Goal: Task Accomplishment & Management: Manage account settings

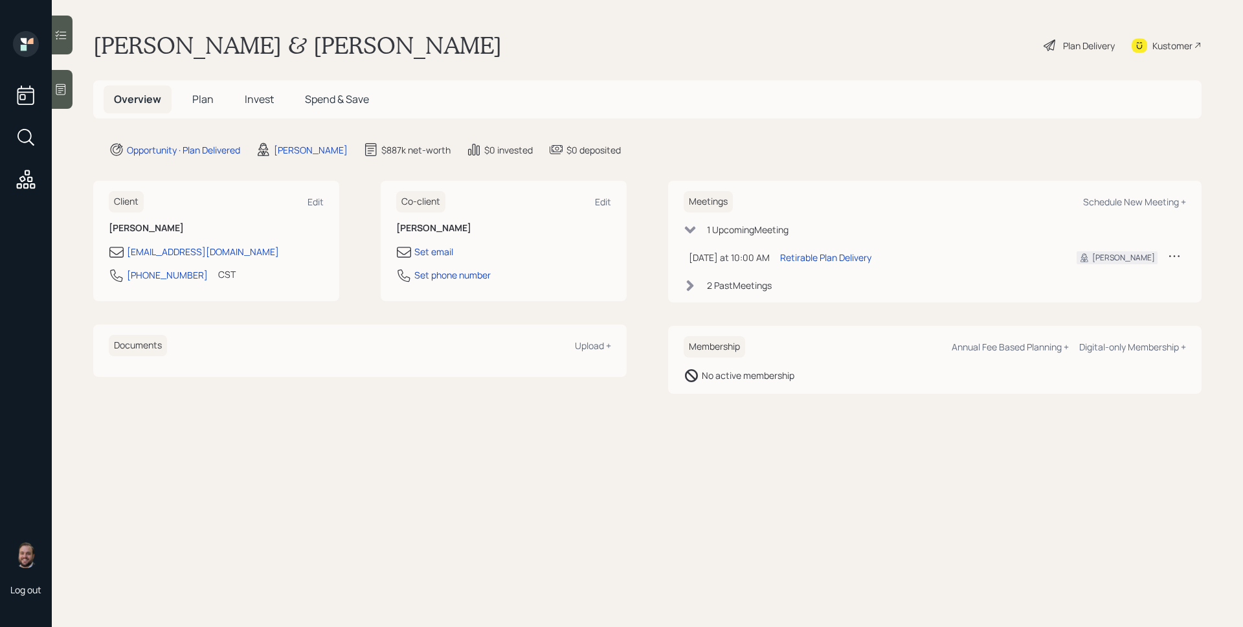
click at [937, 108] on div "Overview Plan Invest Spend & Save" at bounding box center [647, 99] width 1108 height 38
click at [1075, 36] on div "Plan Delivery" at bounding box center [1079, 45] width 74 height 28
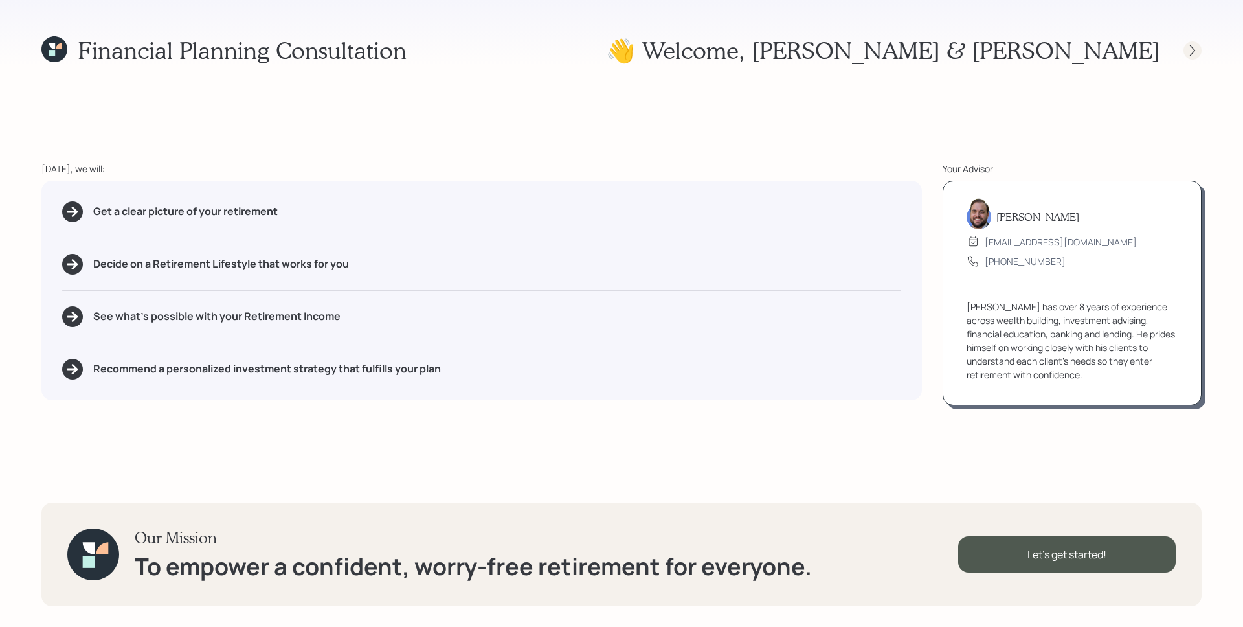
click at [1185, 51] on div at bounding box center [1193, 50] width 18 height 18
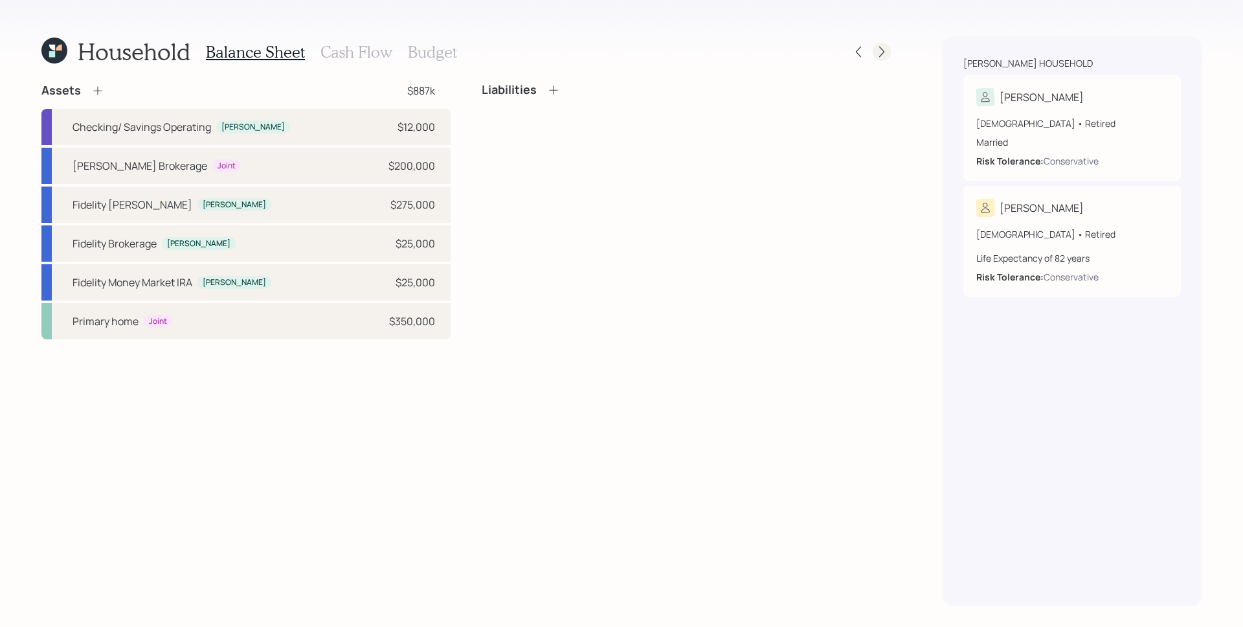
click at [886, 49] on div at bounding box center [882, 52] width 18 height 18
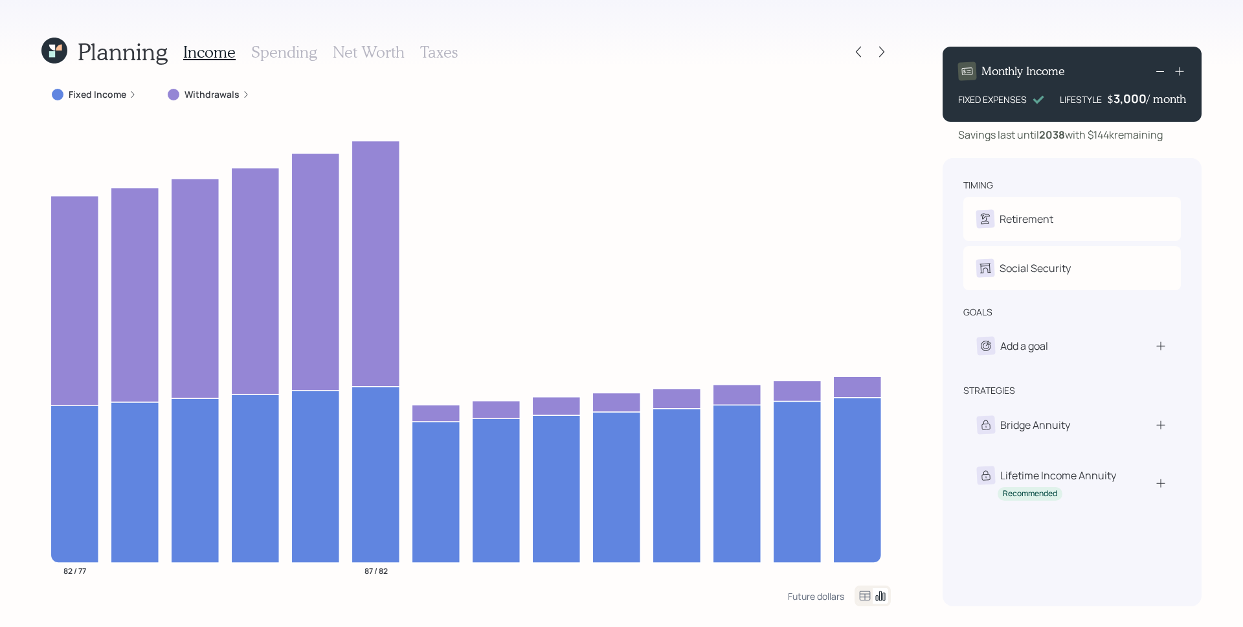
click at [231, 93] on label "Withdrawals" at bounding box center [212, 94] width 55 height 13
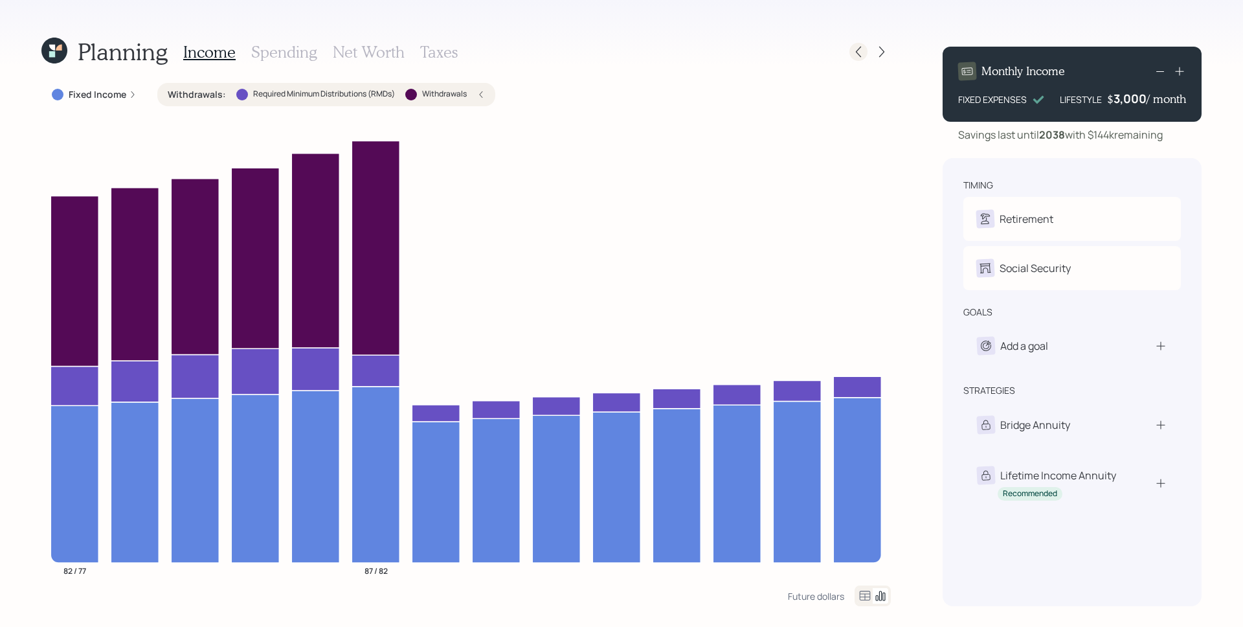
click at [858, 57] on icon at bounding box center [858, 51] width 13 height 13
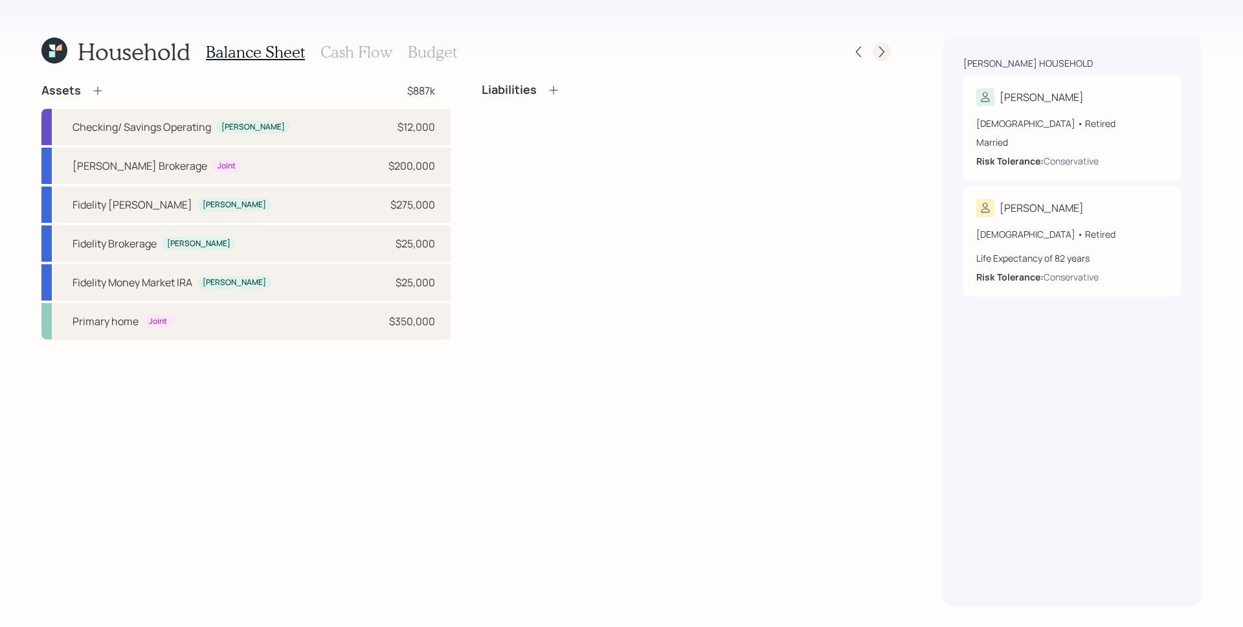
click at [886, 48] on icon at bounding box center [881, 51] width 13 height 13
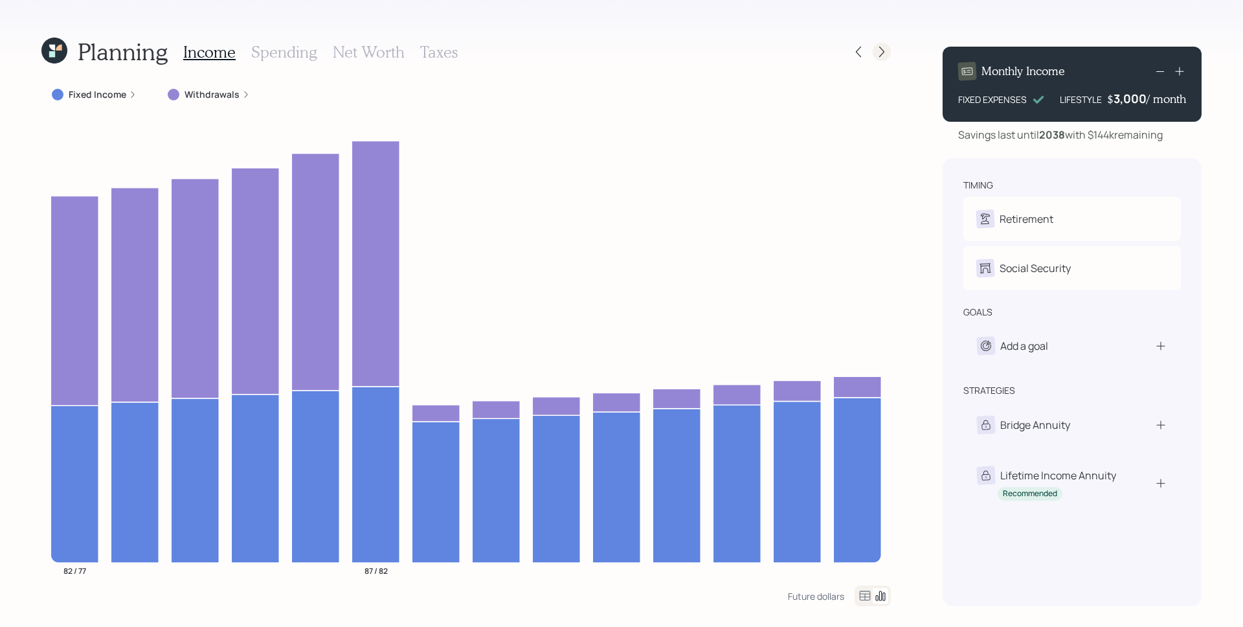
click at [878, 47] on icon at bounding box center [881, 51] width 13 height 13
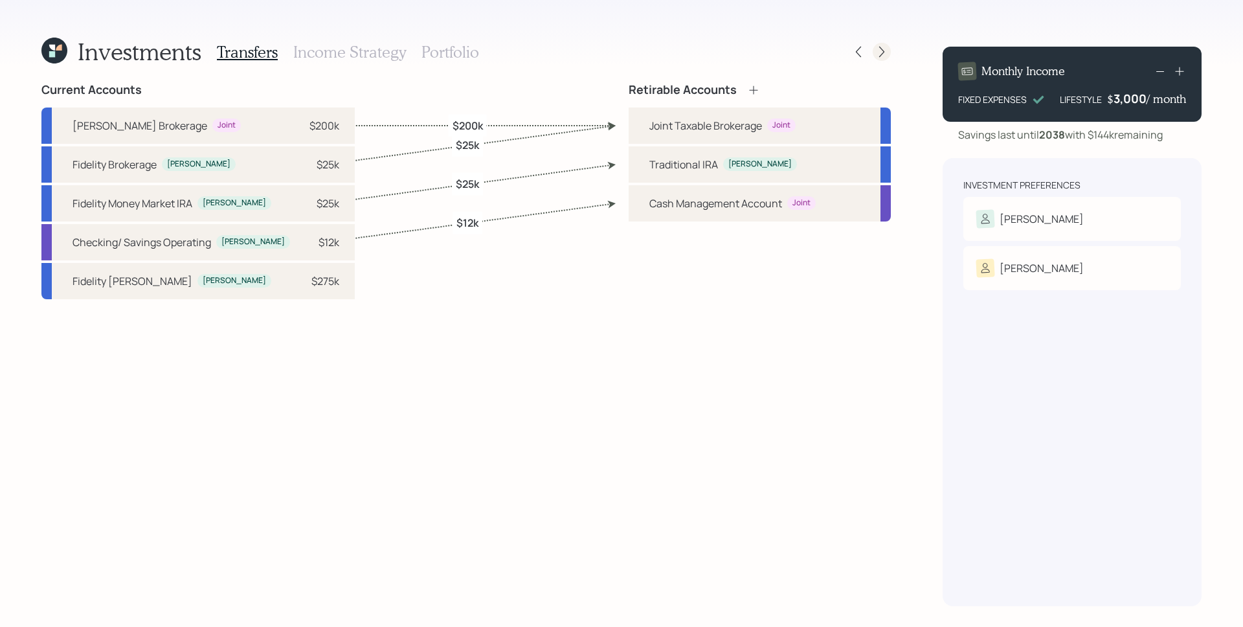
click at [881, 50] on icon at bounding box center [881, 51] width 13 height 13
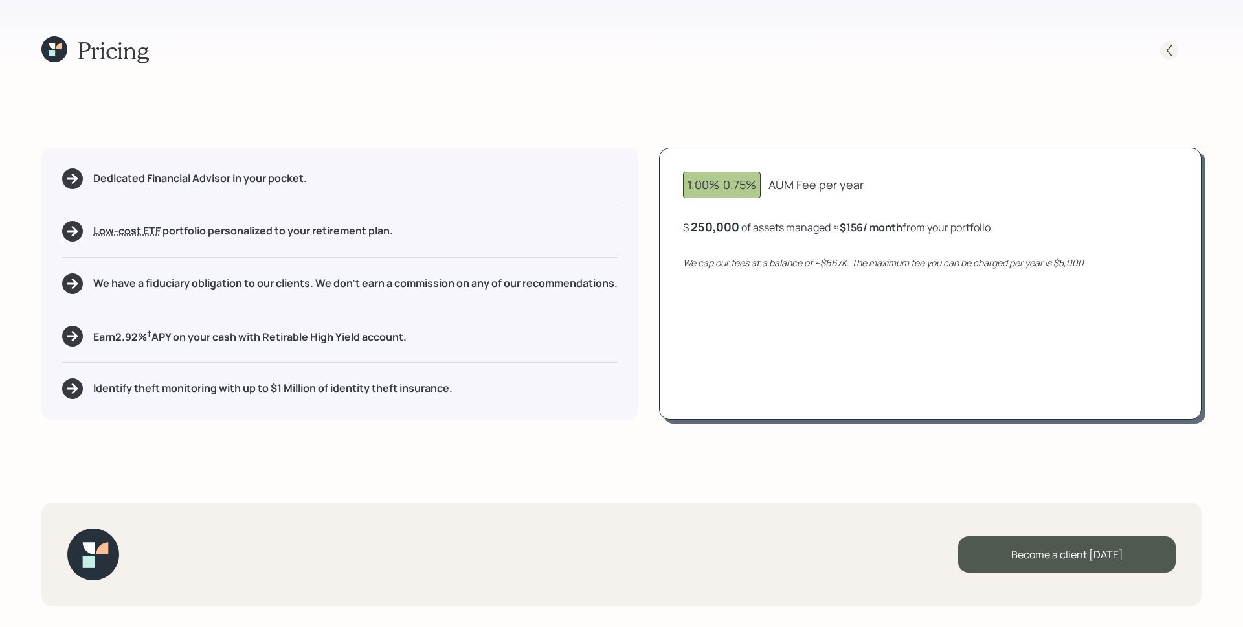
click at [1171, 49] on icon at bounding box center [1169, 50] width 13 height 13
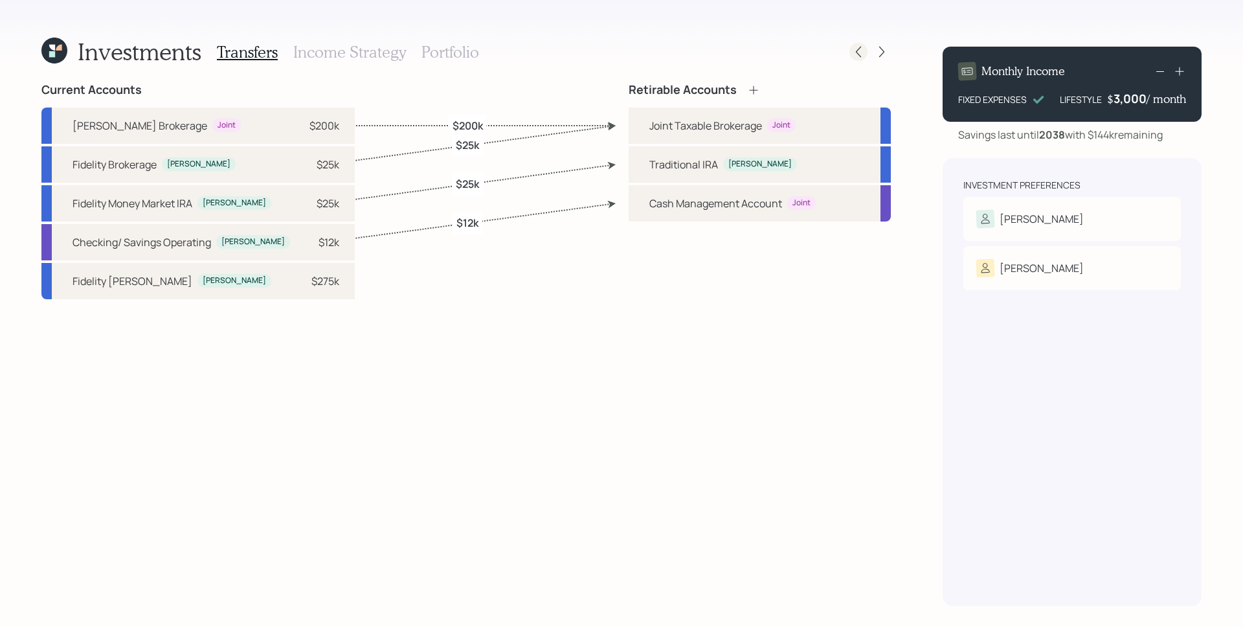
click at [858, 49] on icon at bounding box center [858, 52] width 5 height 11
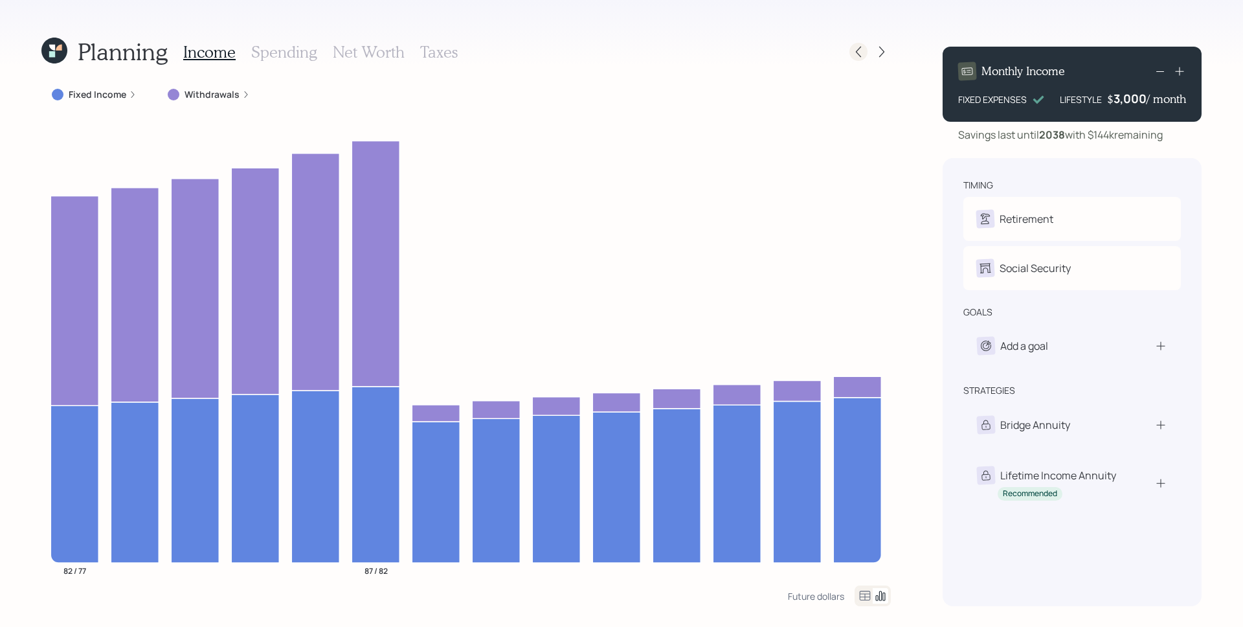
click at [863, 52] on icon at bounding box center [858, 51] width 13 height 13
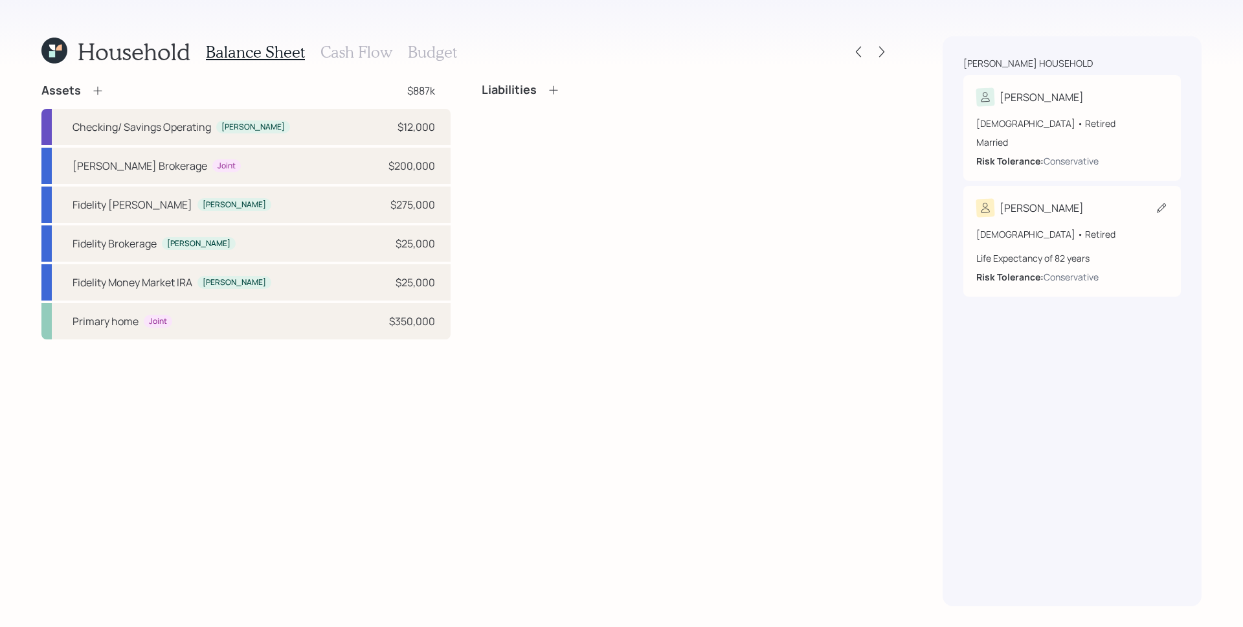
click at [1015, 221] on div "76 years old • Retired Life Expectancy of 82 years Risk Tolerance: Conservative" at bounding box center [1072, 250] width 192 height 67
select select "10"
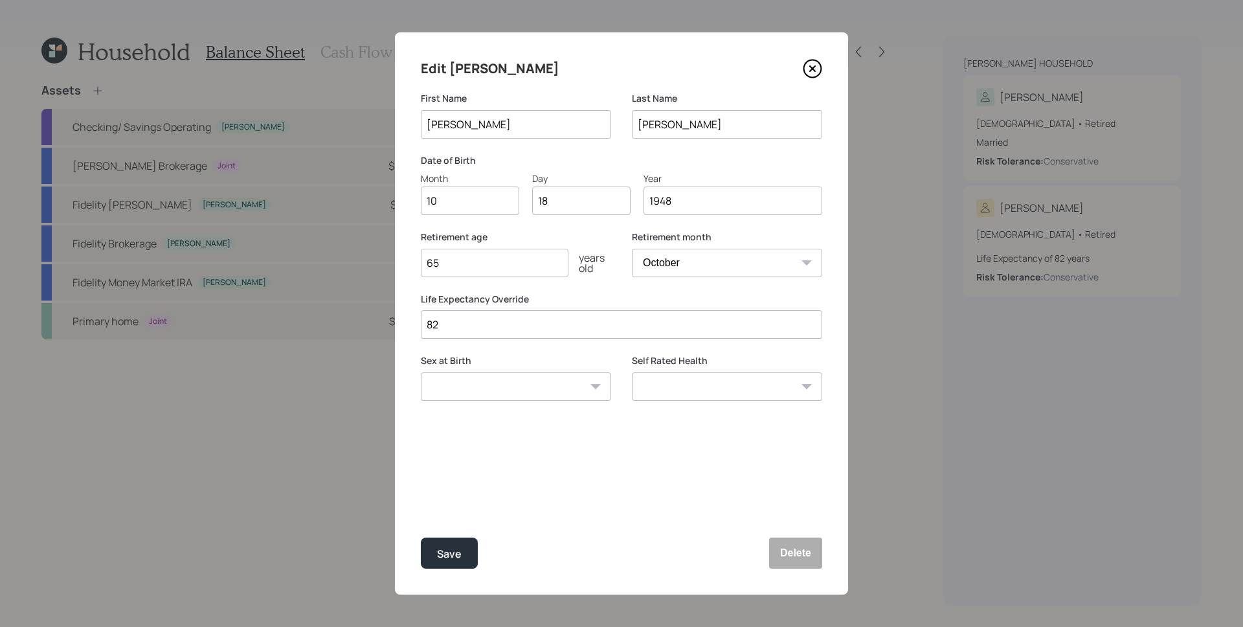
click at [545, 317] on input "82" at bounding box center [621, 324] width 401 height 28
click at [546, 319] on input "82" at bounding box center [621, 324] width 401 height 28
type input "85"
click at [456, 560] on div "Save" at bounding box center [449, 553] width 25 height 17
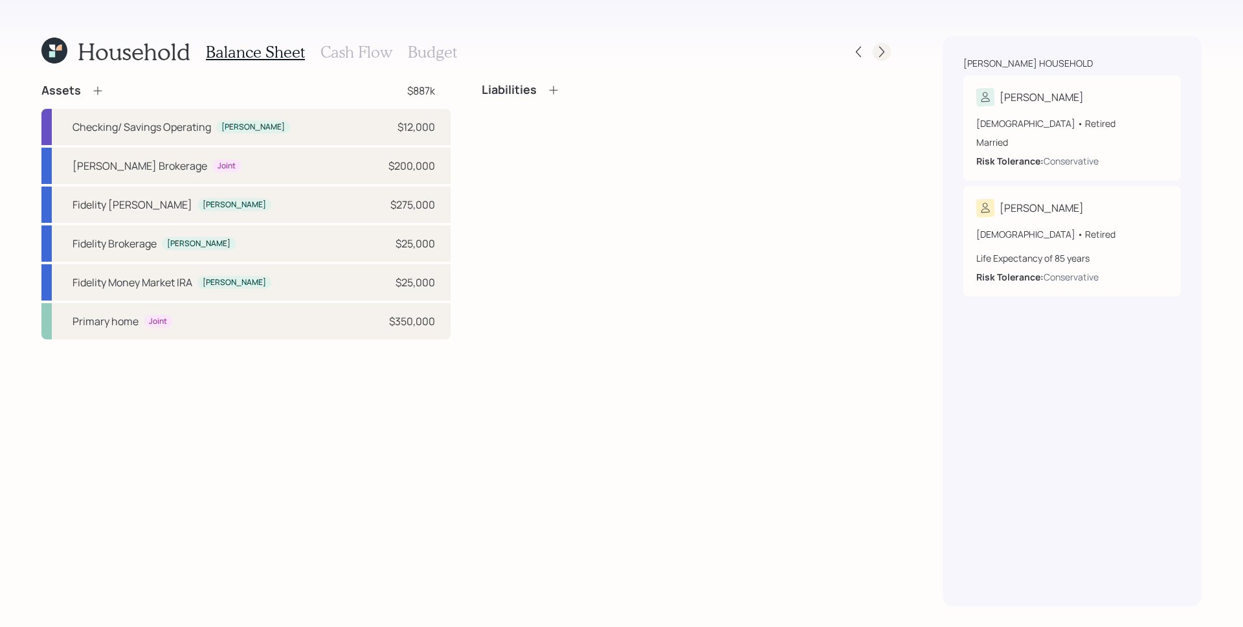
click at [886, 47] on icon at bounding box center [881, 51] width 13 height 13
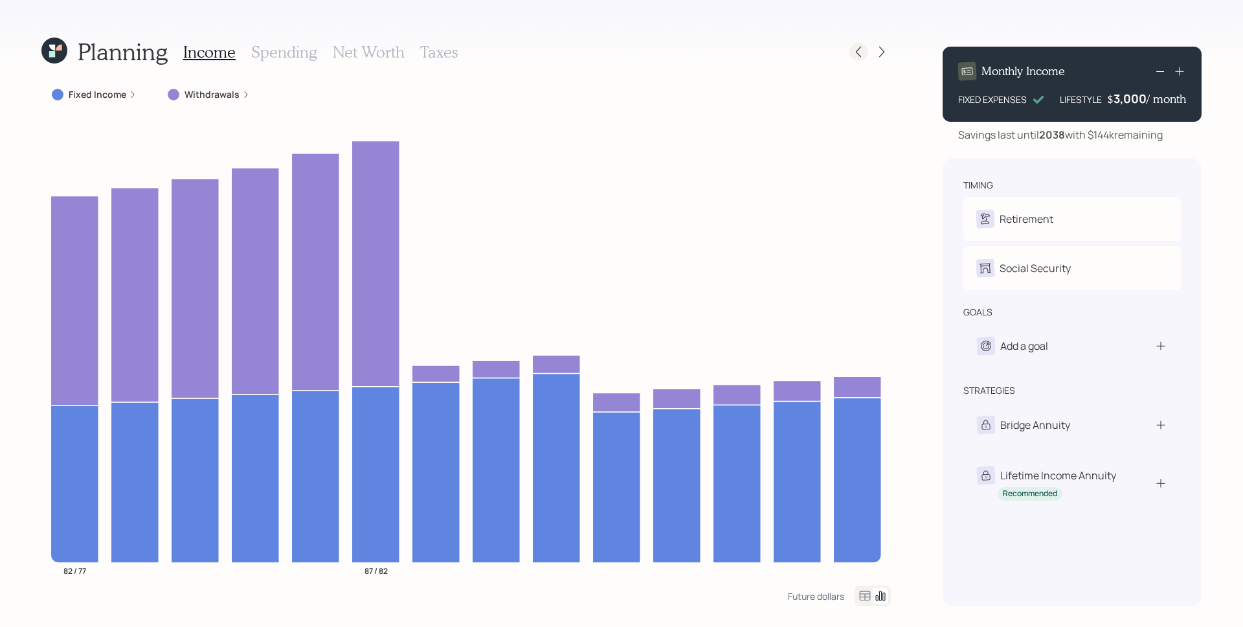
click at [857, 52] on icon at bounding box center [858, 51] width 13 height 13
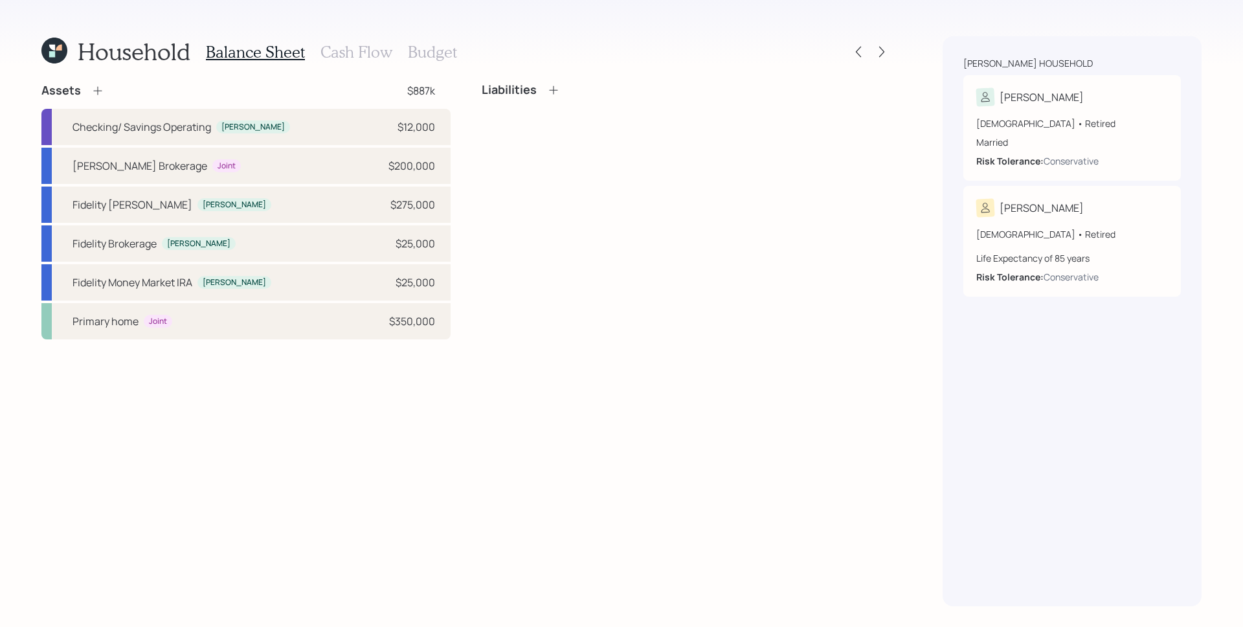
click at [366, 51] on h3 "Cash Flow" at bounding box center [356, 52] width 72 height 19
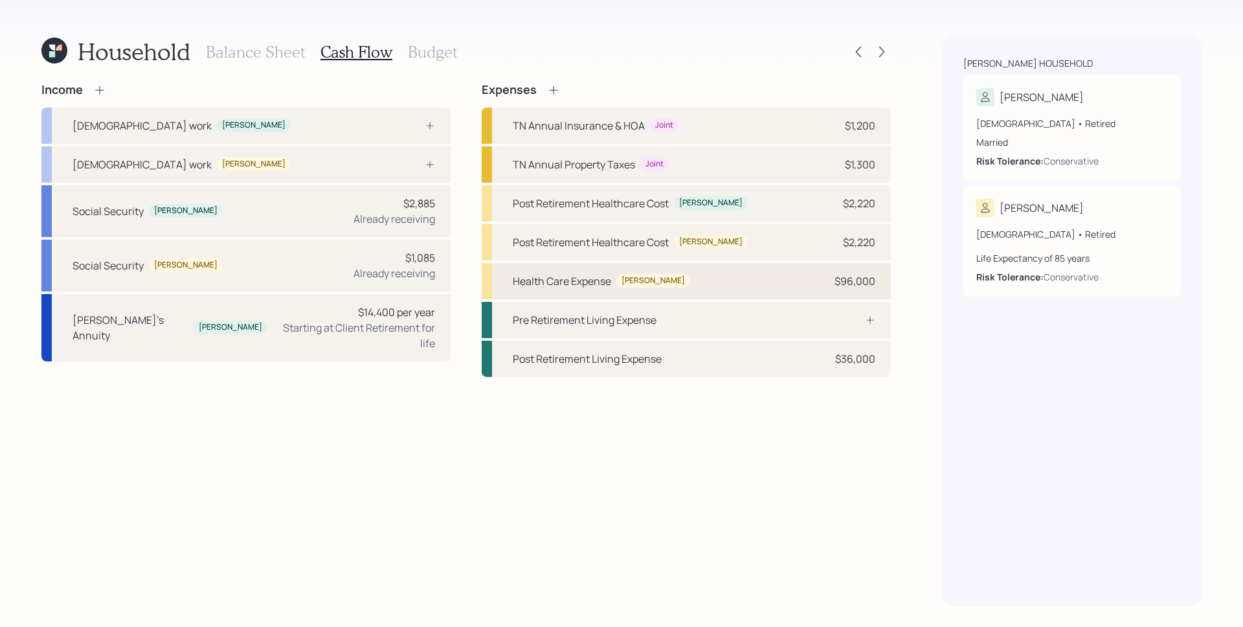
click at [704, 278] on div "Health Care Expense Benilda $96,000" at bounding box center [686, 281] width 409 height 36
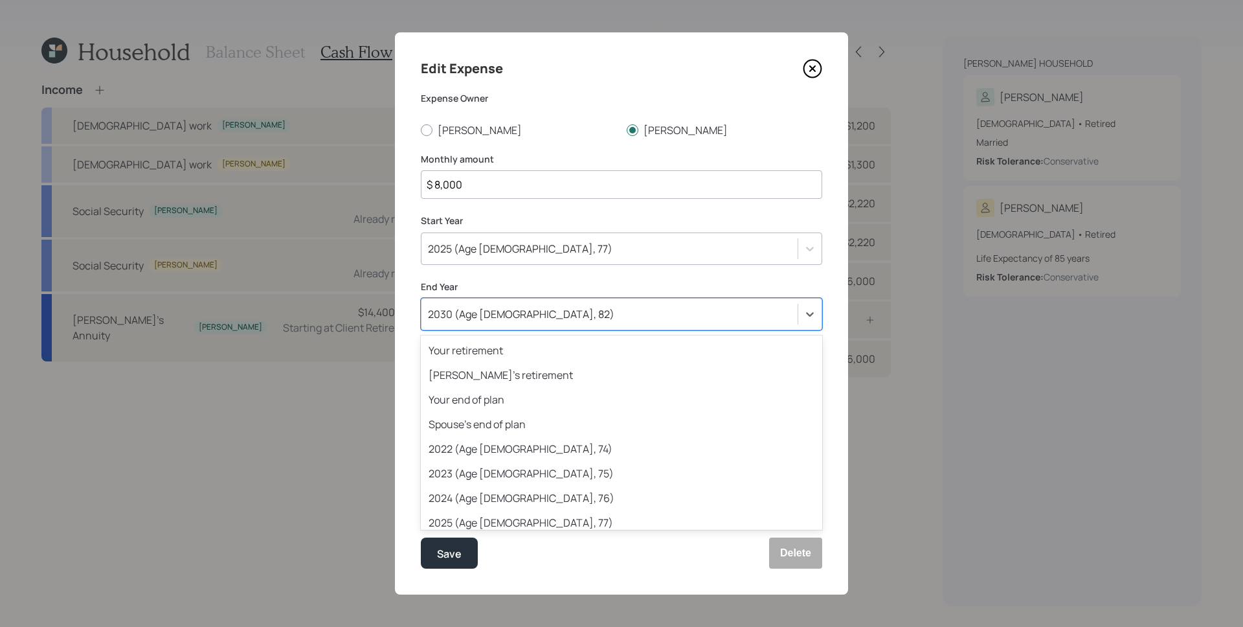
click at [570, 315] on div "2030 (Age 87, 82)" at bounding box center [609, 314] width 376 height 22
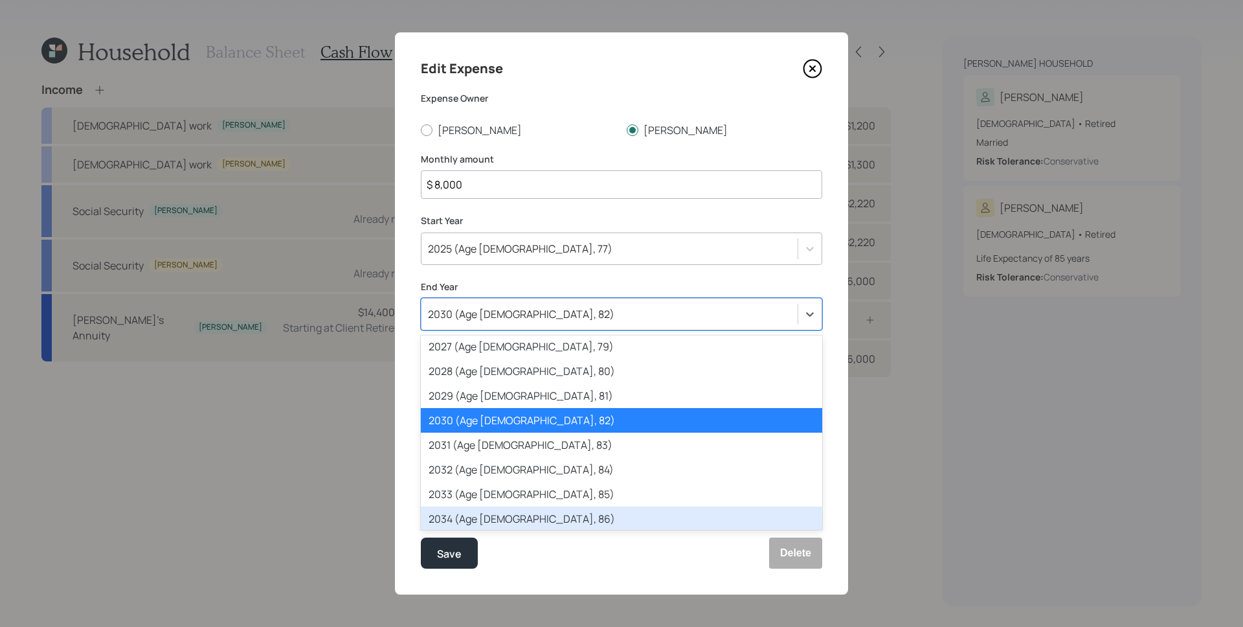
scroll to position [226, 0]
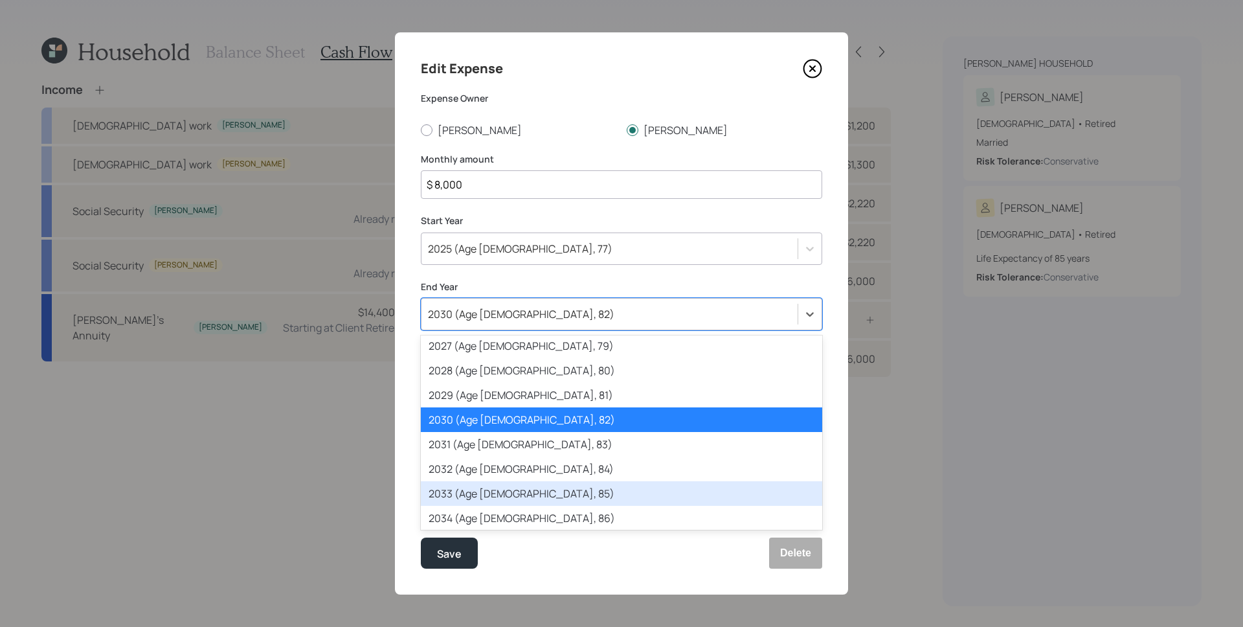
click at [548, 499] on div "2033 (Age 90, 85)" at bounding box center [621, 493] width 401 height 25
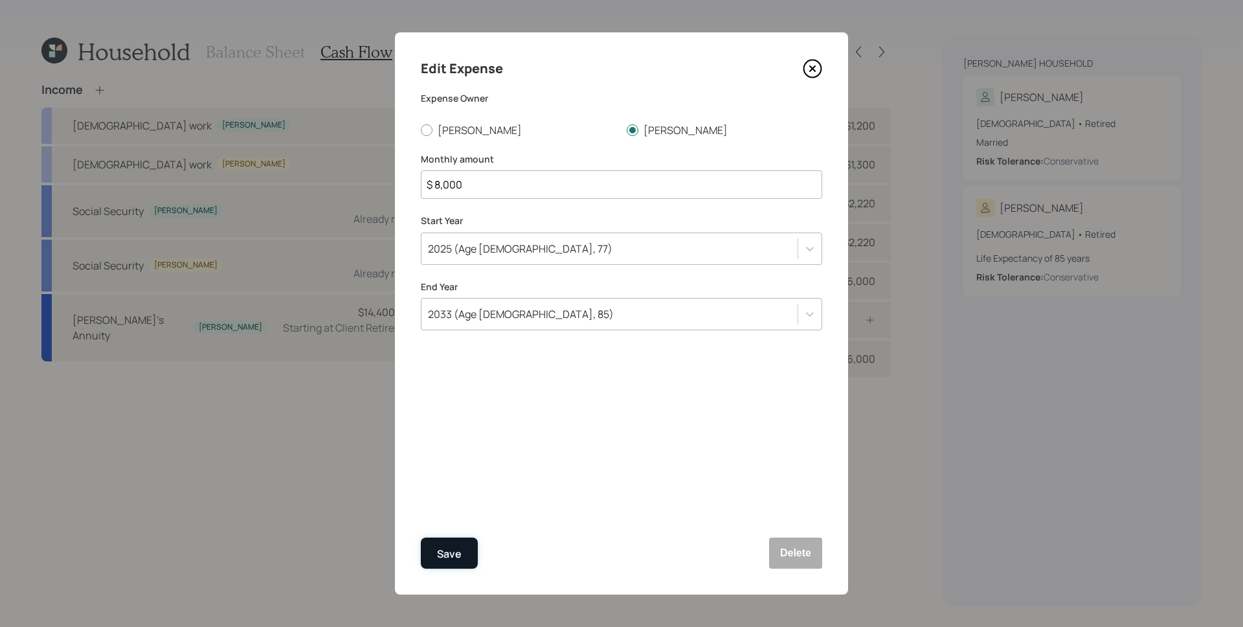
click at [456, 546] on div "Save" at bounding box center [449, 553] width 25 height 17
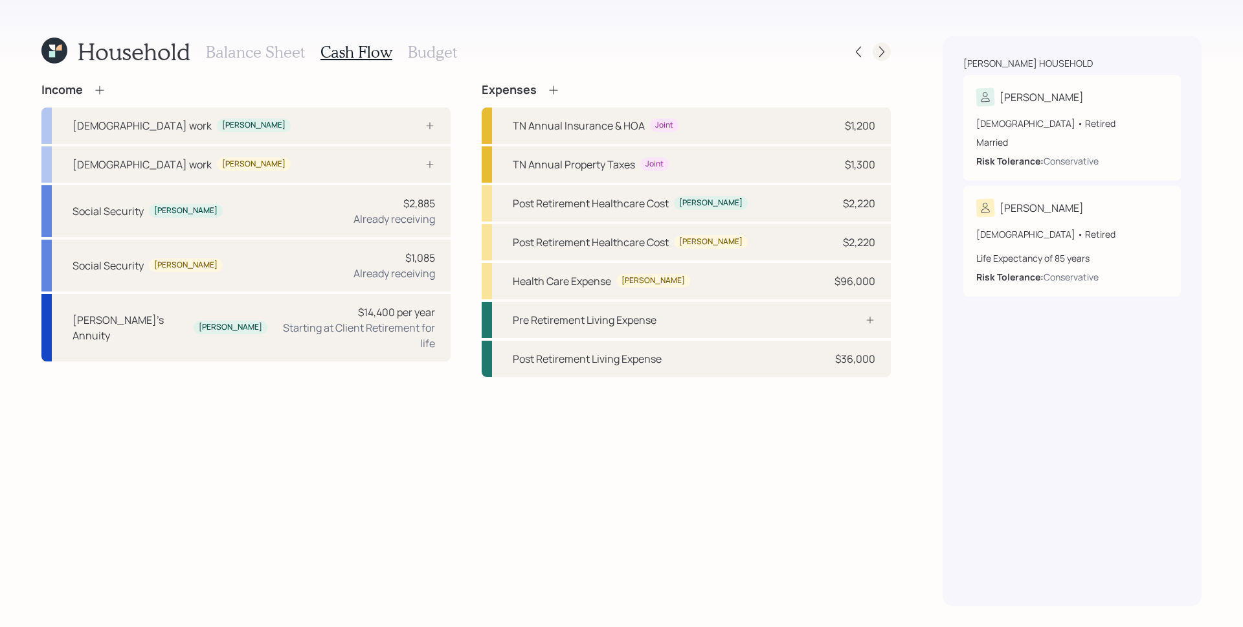
click at [879, 44] on div at bounding box center [882, 52] width 18 height 18
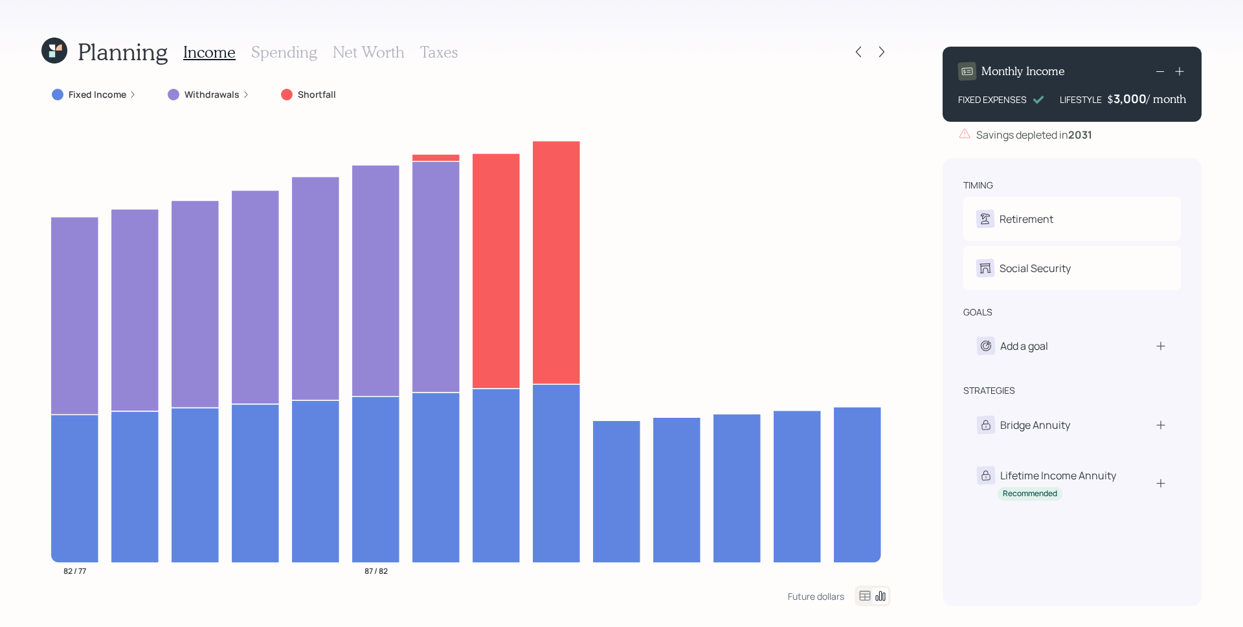
click at [440, 59] on h3 "Taxes" at bounding box center [439, 52] width 38 height 19
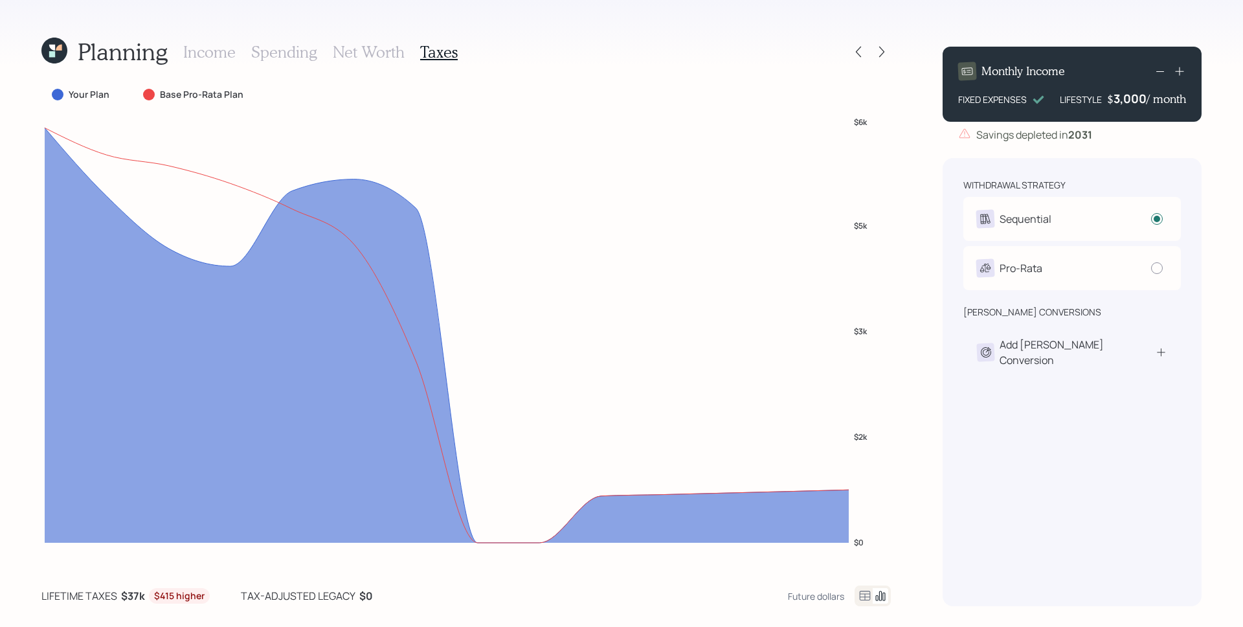
click at [862, 593] on icon at bounding box center [865, 595] width 11 height 10
click at [863, 593] on icon at bounding box center [865, 595] width 11 height 10
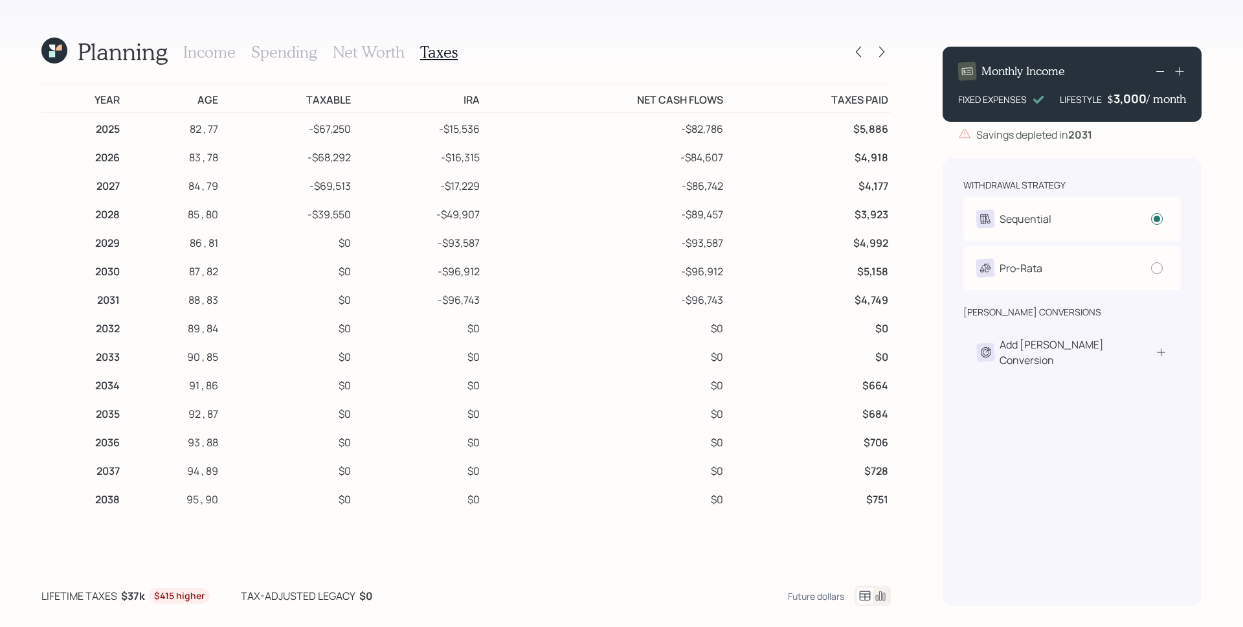
click at [783, 235] on td "$4,992" at bounding box center [809, 241] width 166 height 28
click at [224, 54] on h3 "Income" at bounding box center [209, 52] width 52 height 19
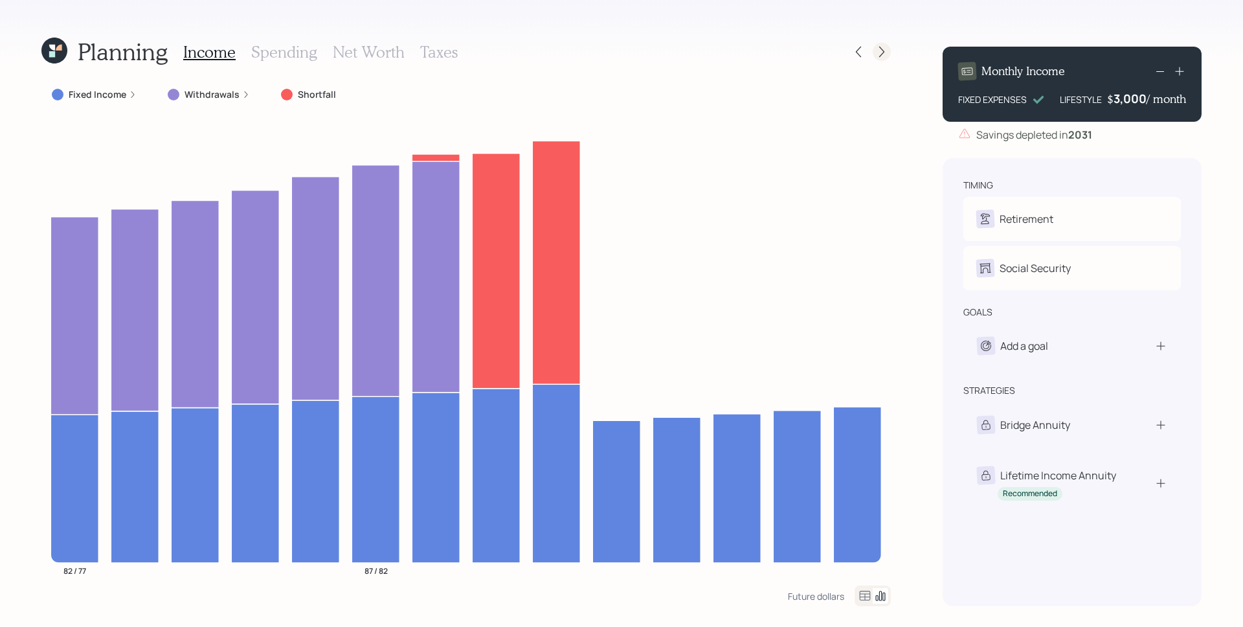
click at [879, 56] on icon at bounding box center [881, 51] width 13 height 13
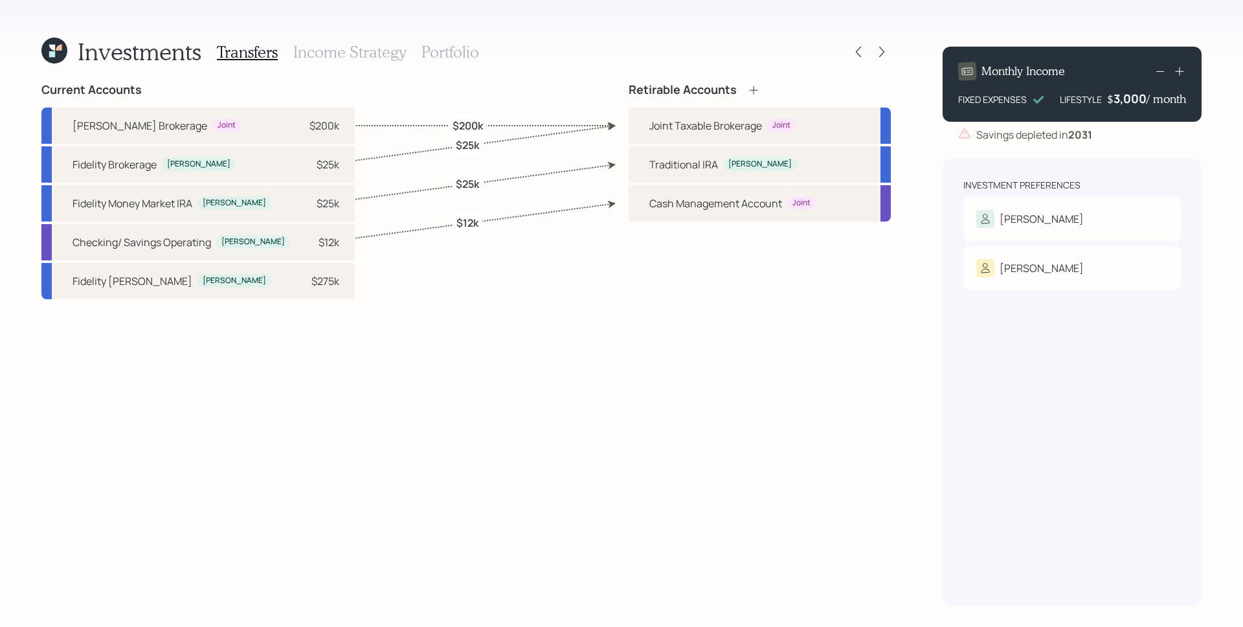
click at [460, 53] on h3 "Portfolio" at bounding box center [450, 52] width 58 height 19
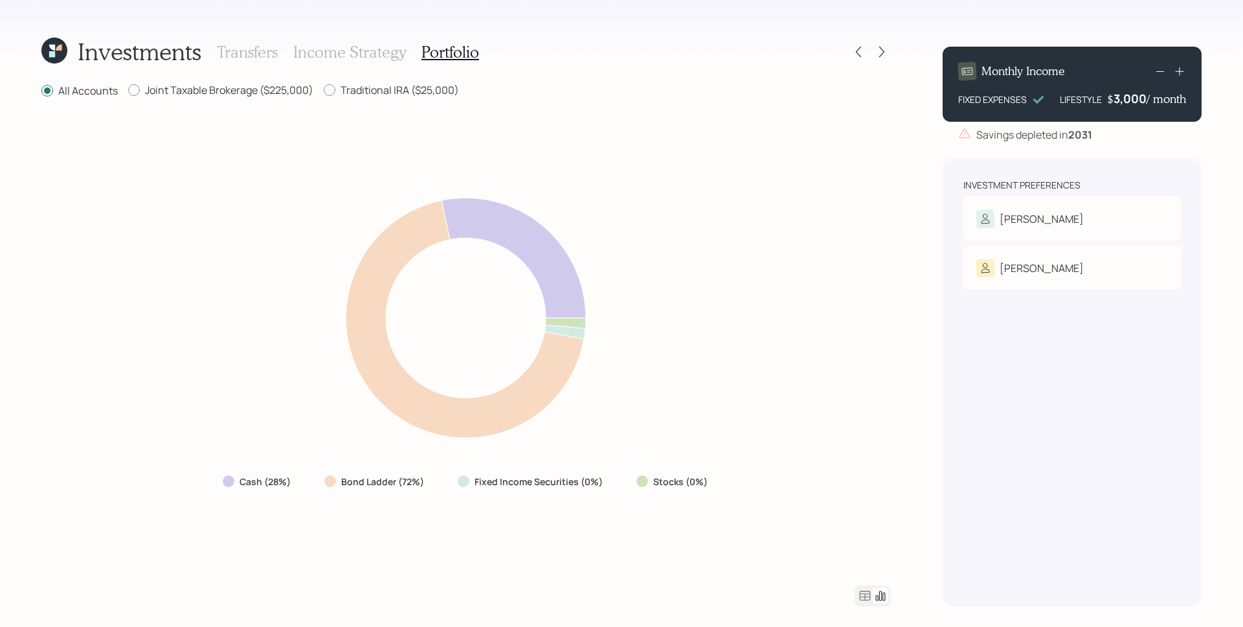
click at [385, 97] on div "Traditional IRA ($25,000)" at bounding box center [391, 91] width 135 height 16
click at [388, 86] on label "Traditional IRA ($25,000)" at bounding box center [391, 90] width 135 height 14
click at [324, 90] on input "Traditional IRA ($25,000)" at bounding box center [323, 90] width 1 height 1
radio input "true"
radio input "false"
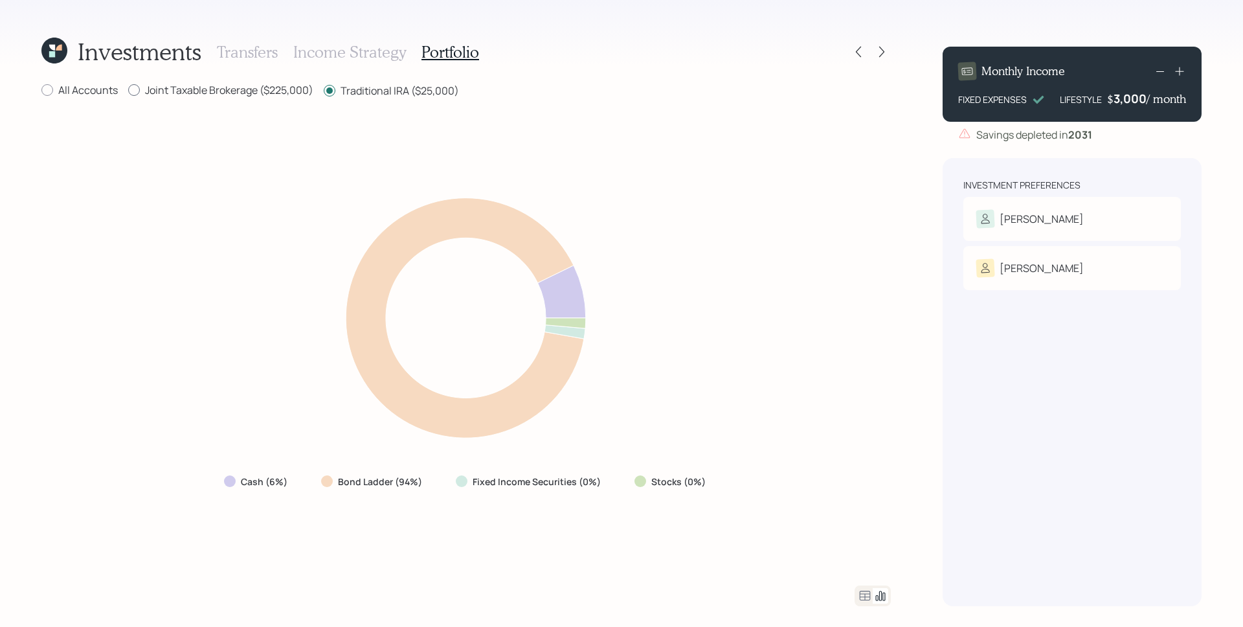
click at [252, 90] on label "Joint Taxable Brokerage ($225,000)" at bounding box center [220, 90] width 185 height 14
click at [128, 90] on input "Joint Taxable Brokerage ($225,000)" at bounding box center [128, 90] width 1 height 1
radio input "true"
radio input "false"
click at [102, 87] on label "All Accounts" at bounding box center [79, 90] width 76 height 14
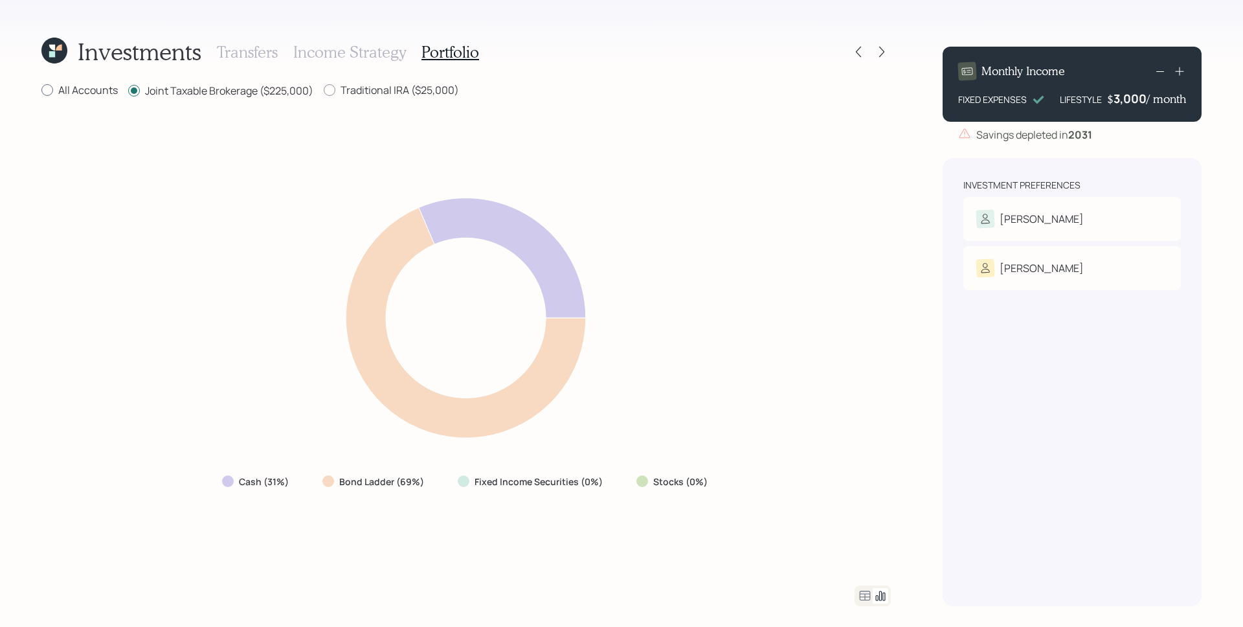
click at [41, 90] on input "All Accounts" at bounding box center [41, 90] width 1 height 1
radio input "true"
radio input "false"
click at [858, 49] on icon at bounding box center [858, 51] width 13 height 13
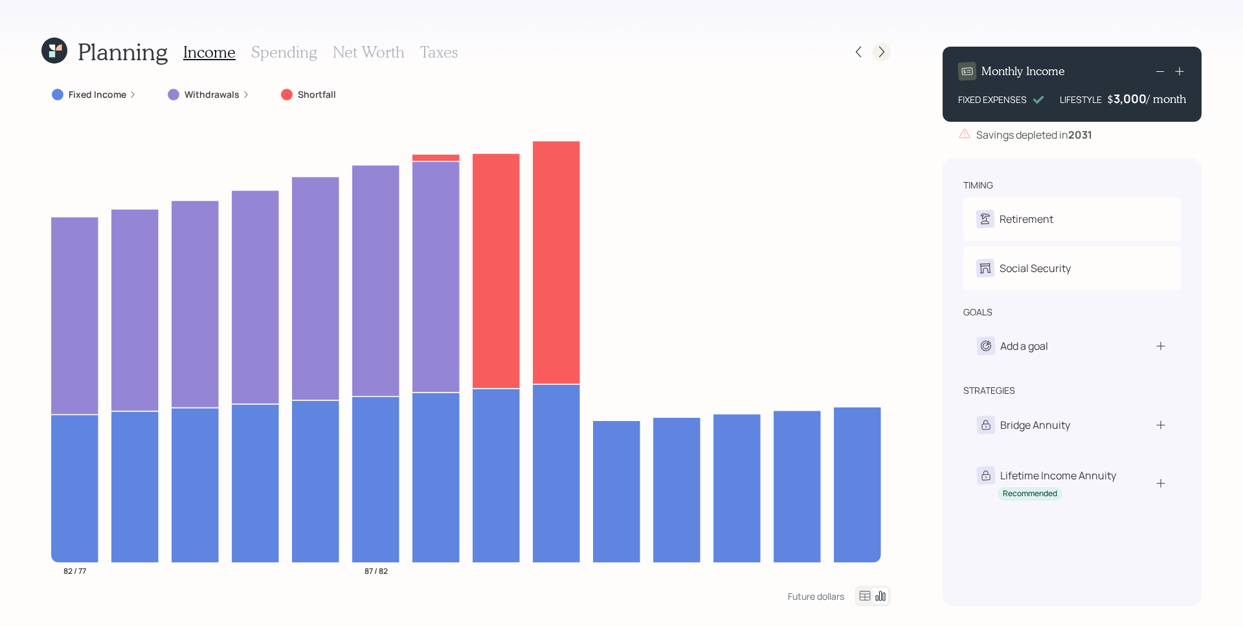
click at [886, 50] on icon at bounding box center [881, 51] width 13 height 13
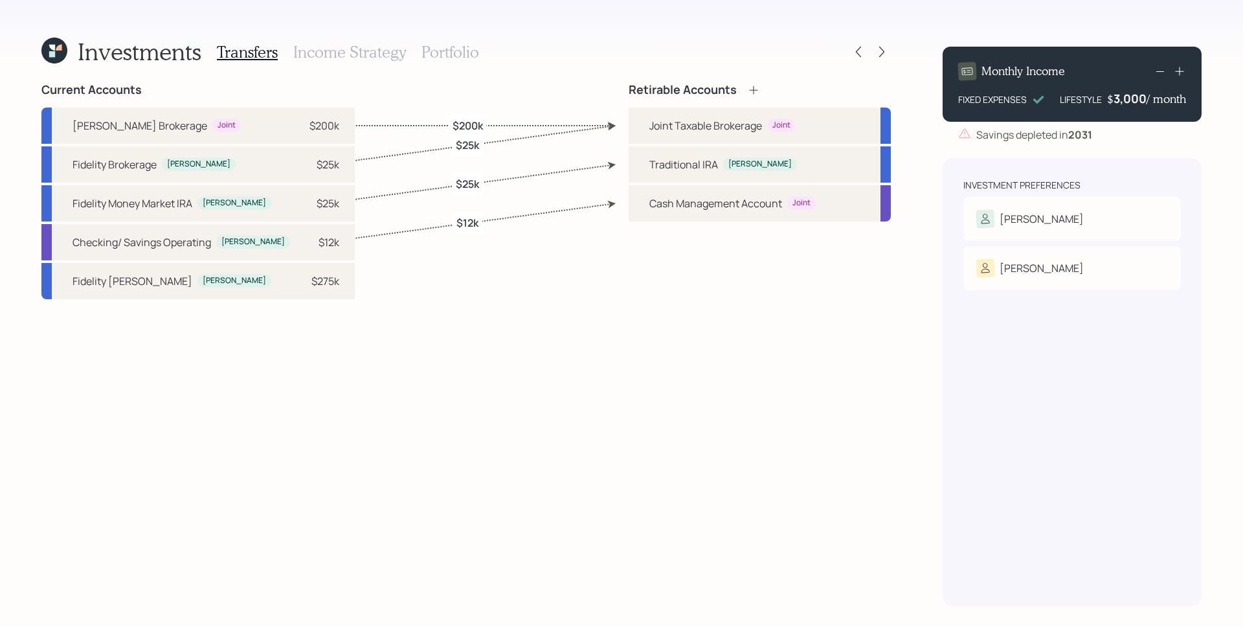
click at [443, 47] on h3 "Portfolio" at bounding box center [450, 52] width 58 height 19
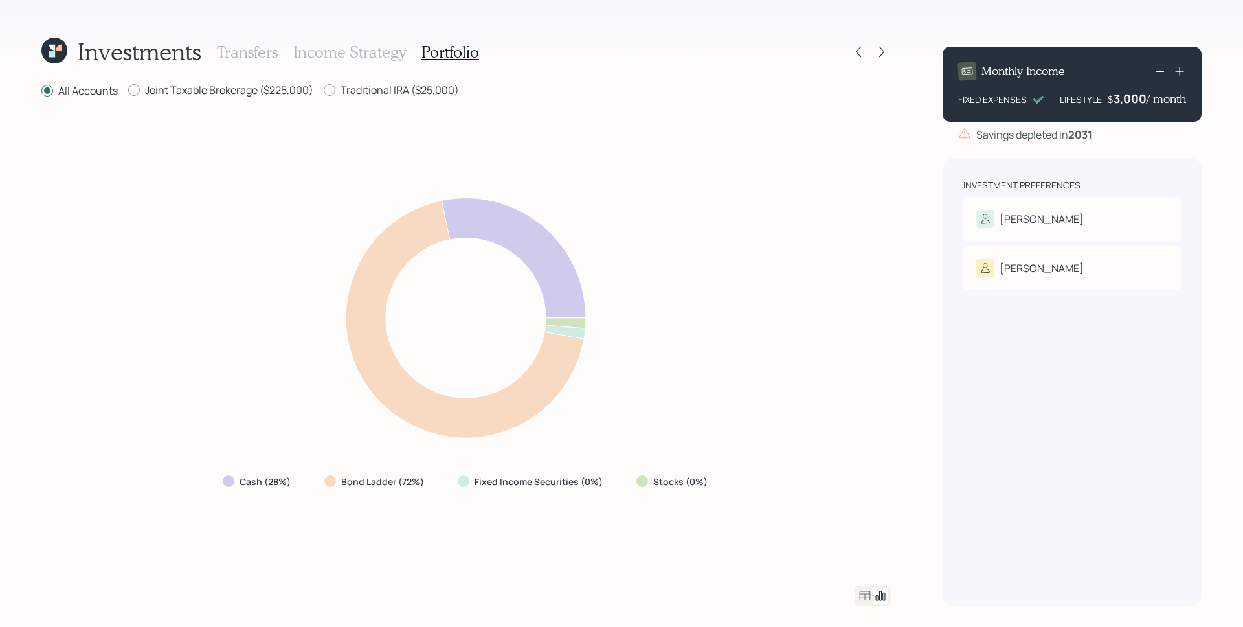
click at [859, 594] on icon at bounding box center [865, 596] width 16 height 16
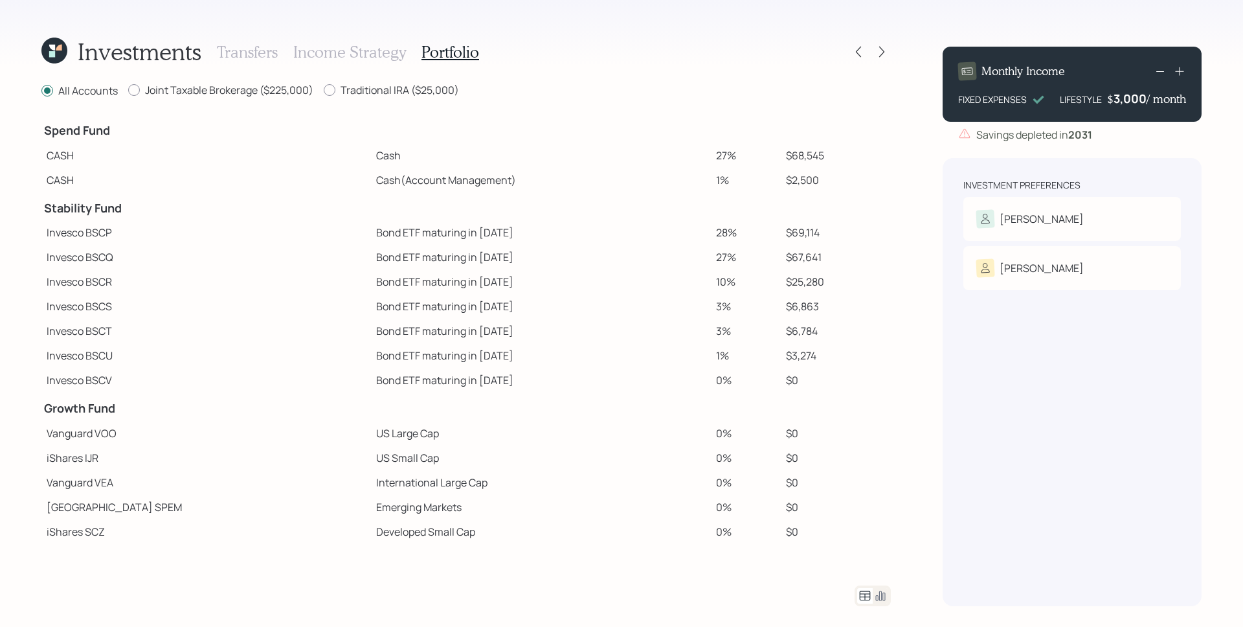
click at [264, 51] on h3 "Transfers" at bounding box center [247, 52] width 61 height 19
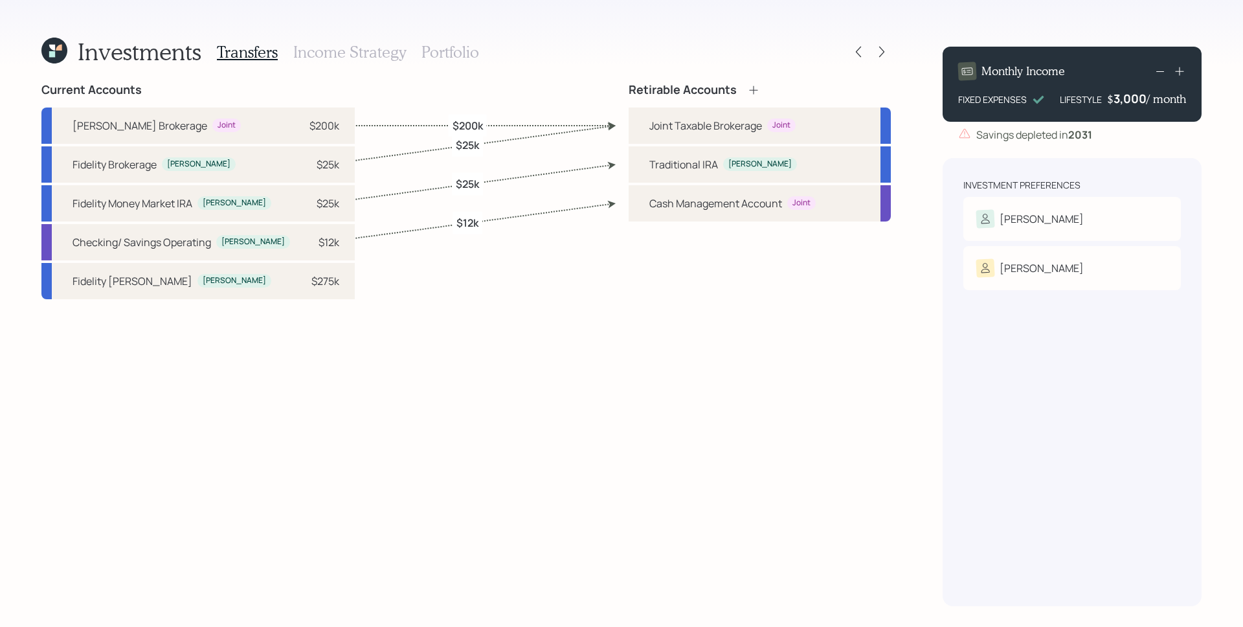
click at [60, 54] on icon at bounding box center [54, 51] width 26 height 26
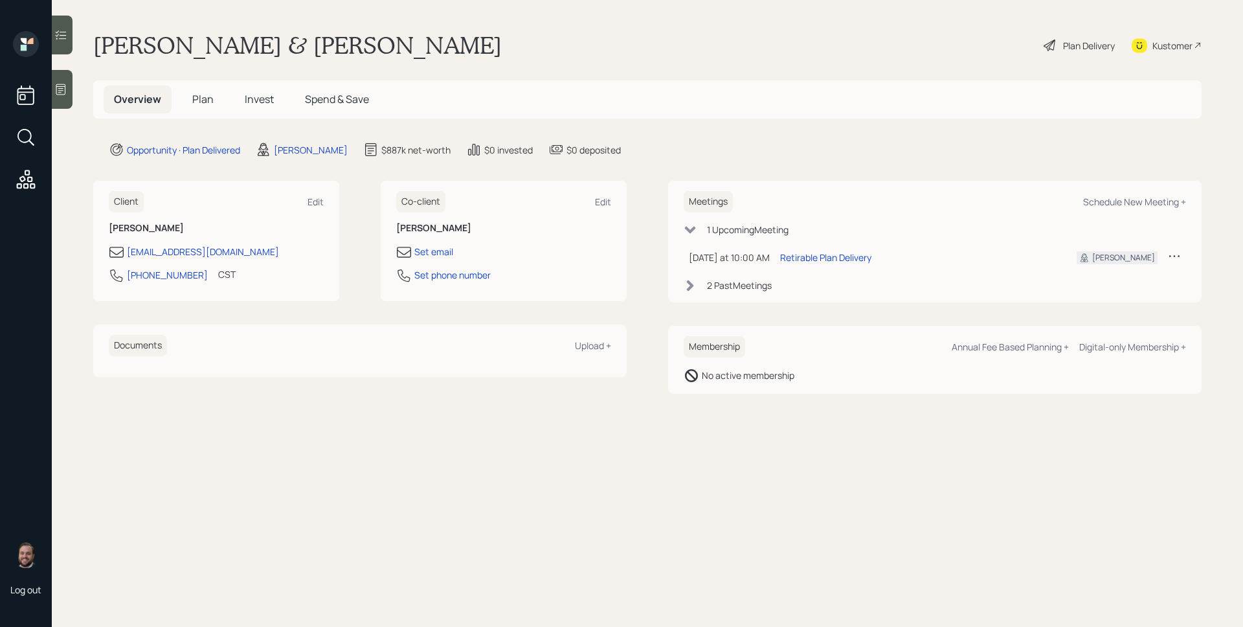
click at [188, 96] on h5 "Plan" at bounding box center [203, 99] width 42 height 28
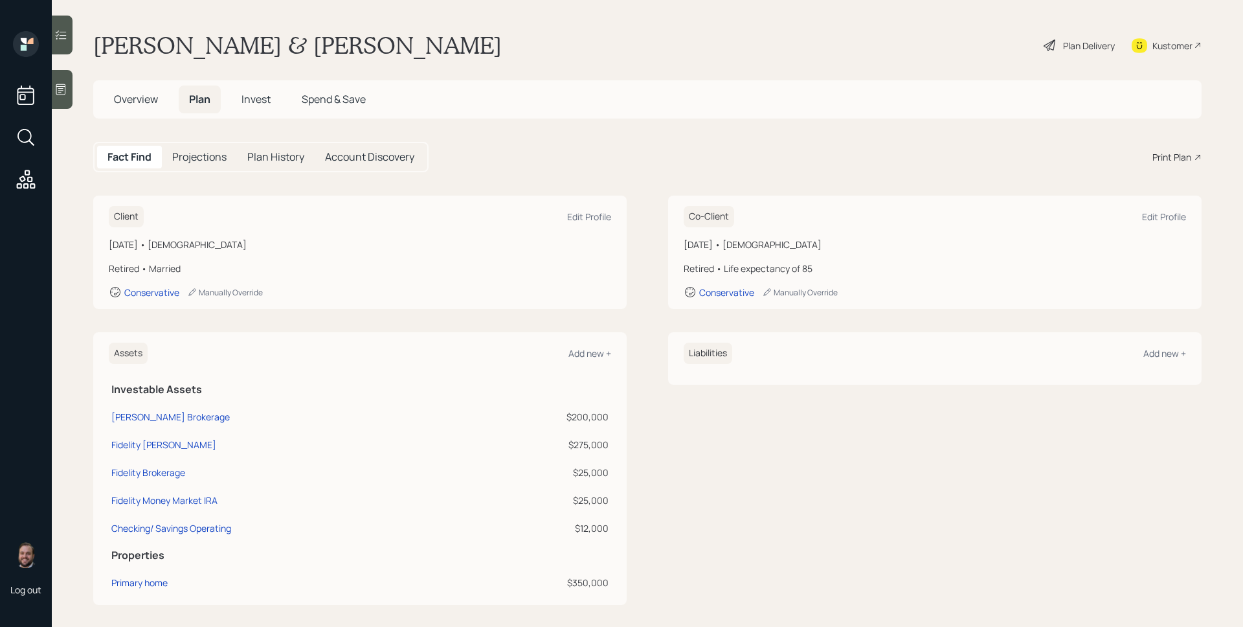
click at [1174, 153] on div "Print Plan" at bounding box center [1171, 157] width 39 height 14
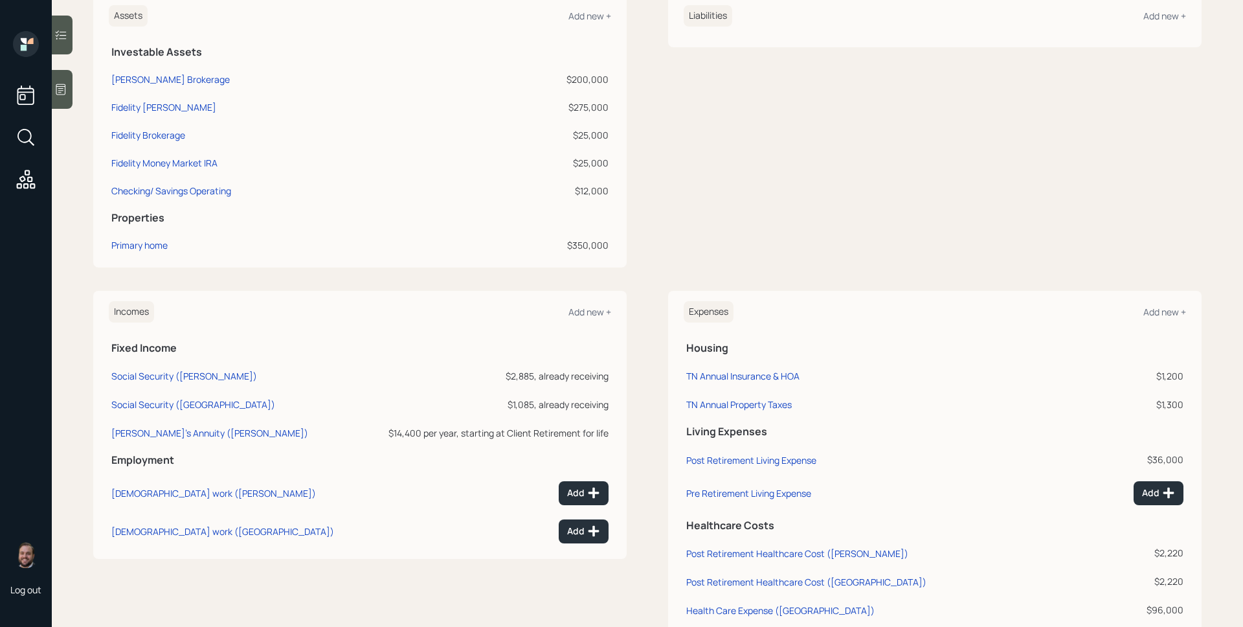
scroll to position [359, 0]
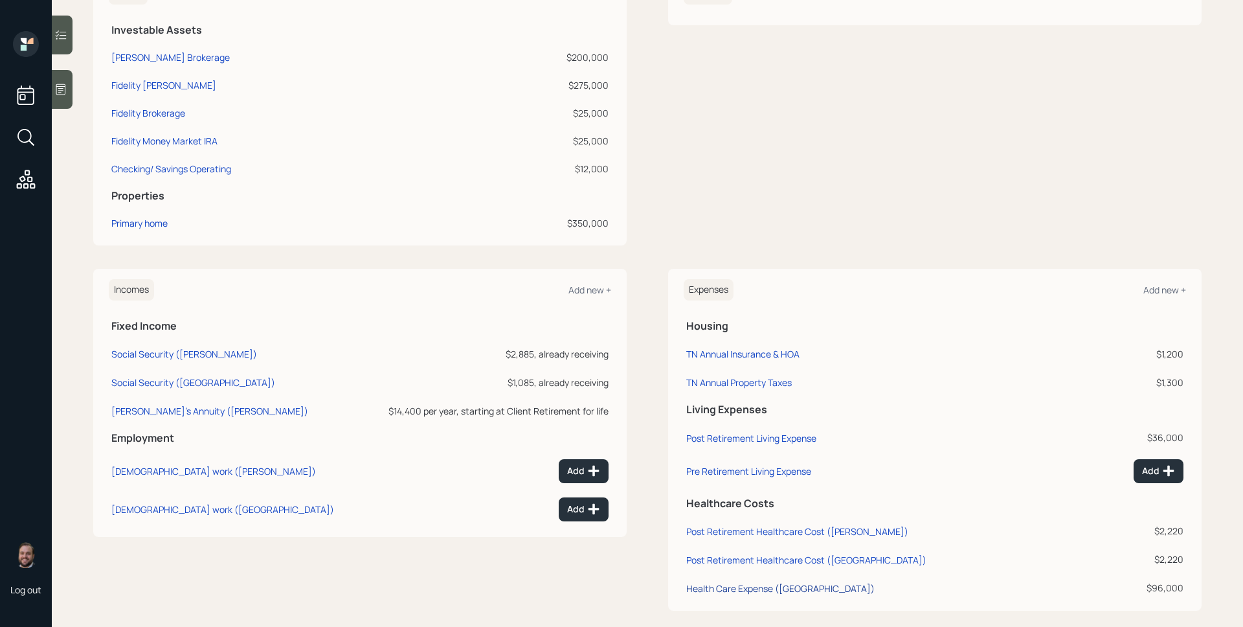
click at [775, 582] on div "Health Care Expense (Benilda)" at bounding box center [780, 588] width 188 height 12
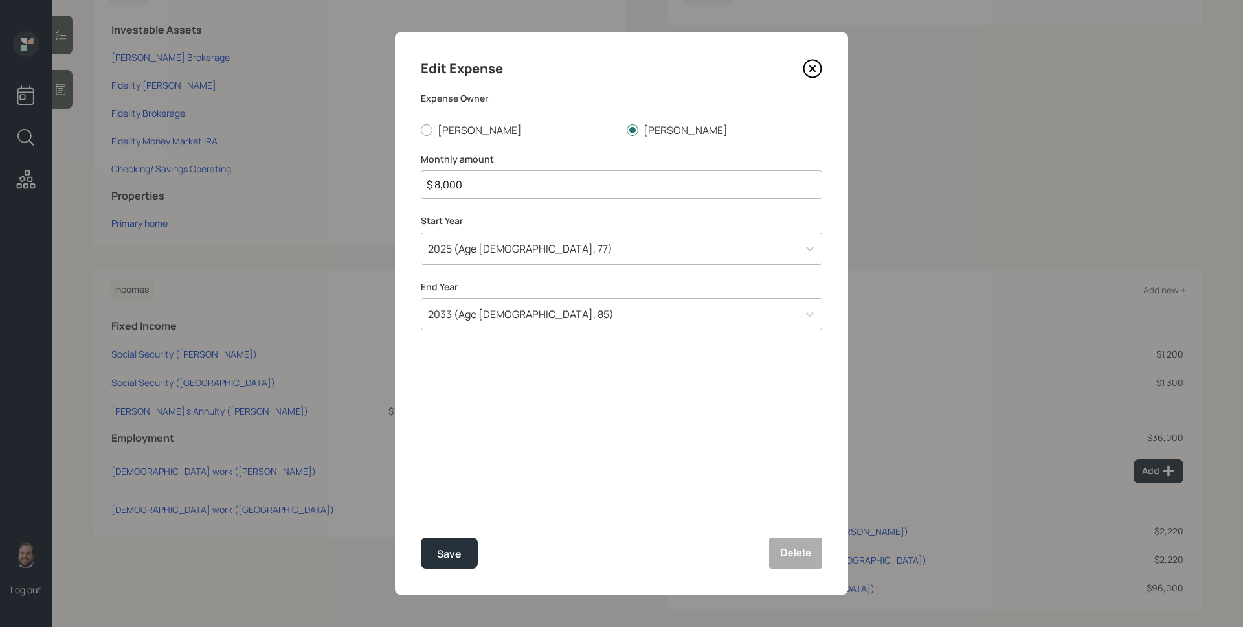
click at [565, 311] on div "2033 (Age 90, 85)" at bounding box center [609, 314] width 376 height 22
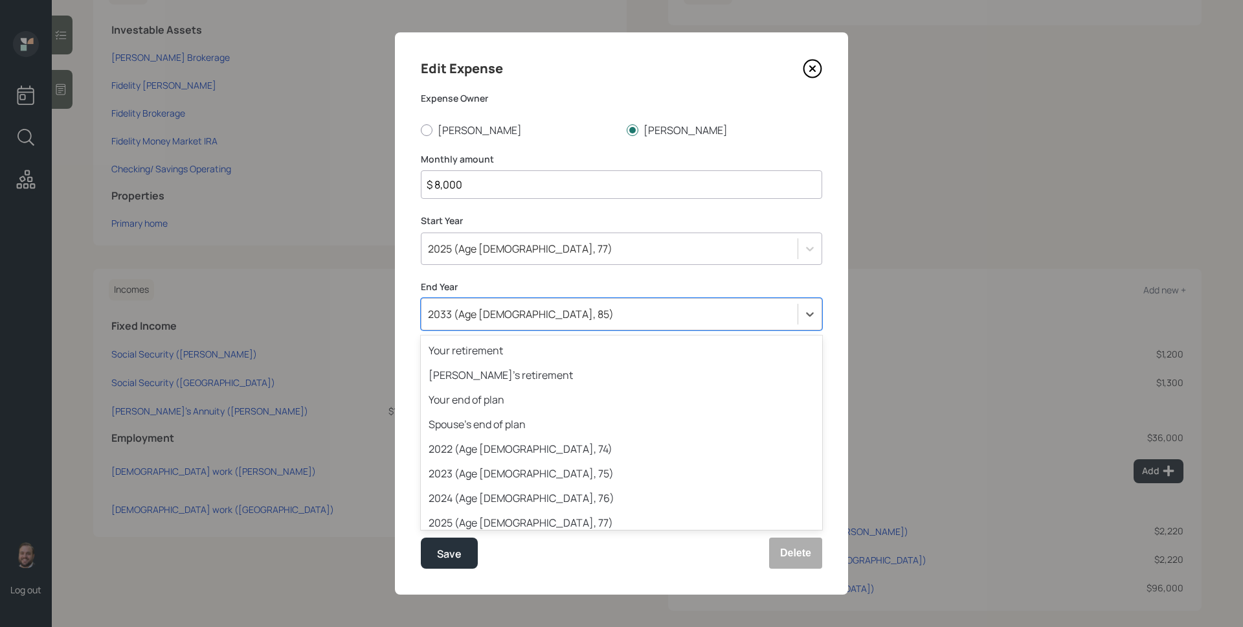
scroll to position [210, 0]
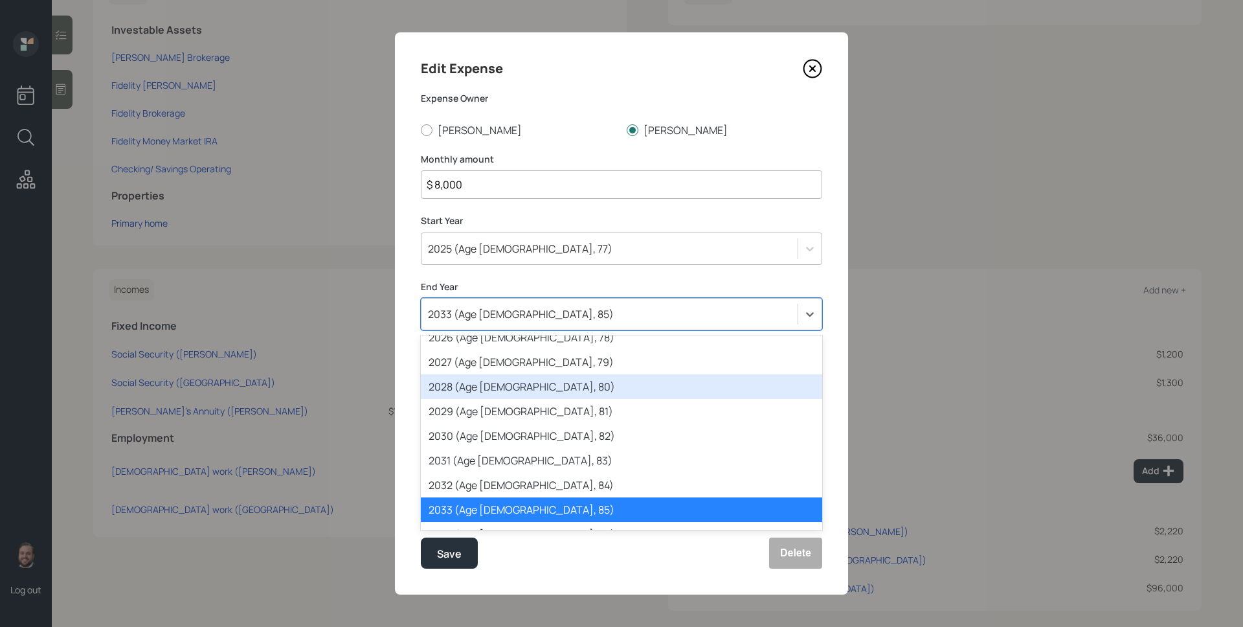
click at [557, 398] on div "2028 (Age 85, 80)" at bounding box center [621, 386] width 401 height 25
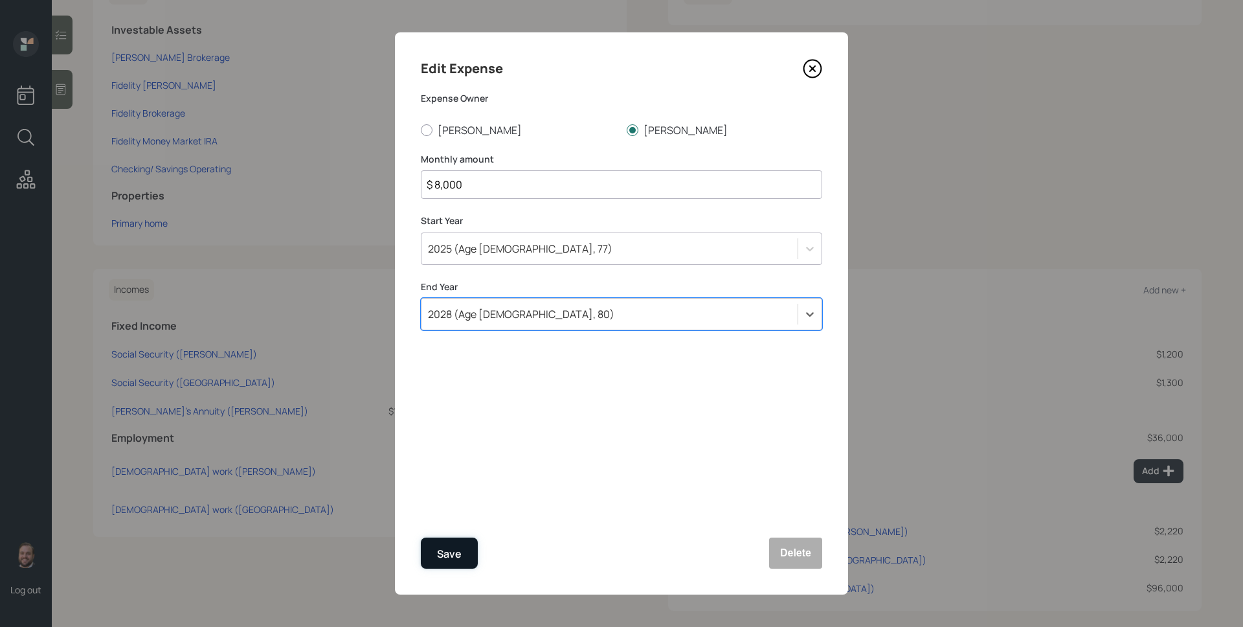
click at [460, 554] on div "Save" at bounding box center [449, 553] width 25 height 17
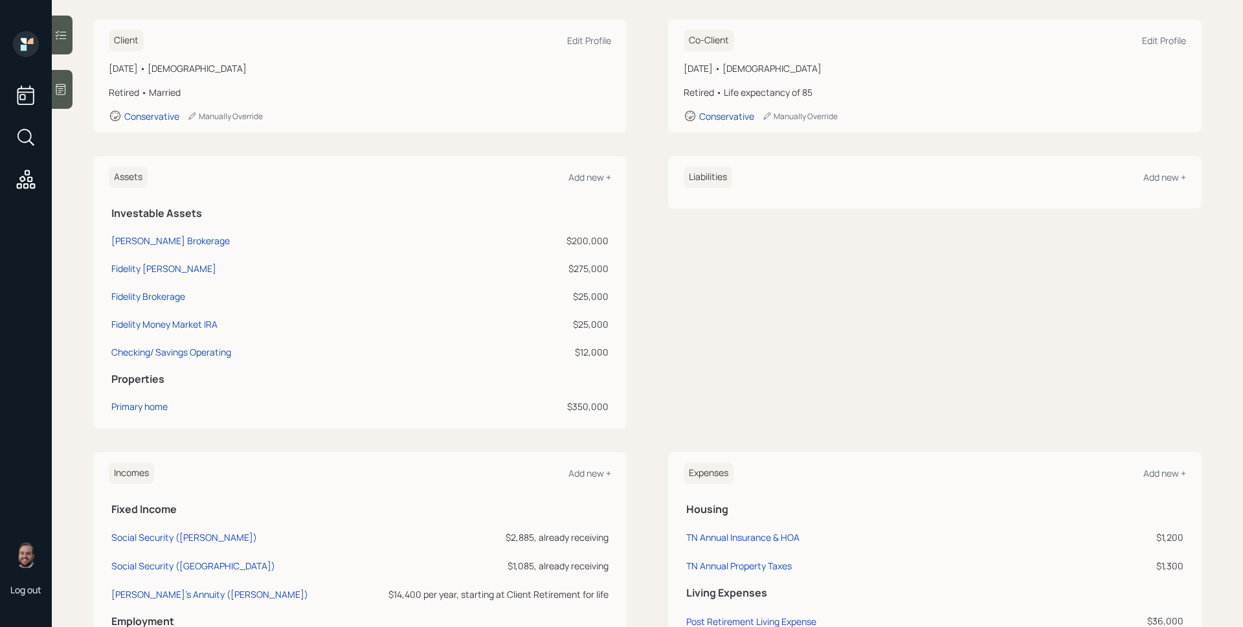
scroll to position [106, 0]
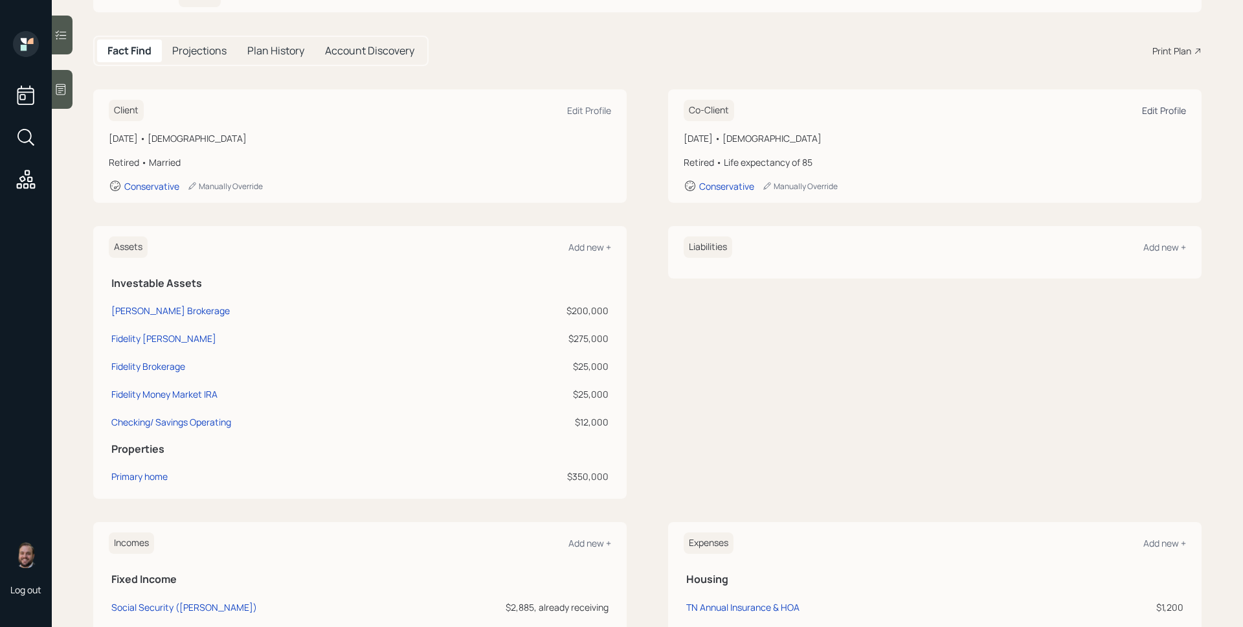
click at [1142, 115] on div "Edit Profile" at bounding box center [1164, 110] width 44 height 12
select select "10"
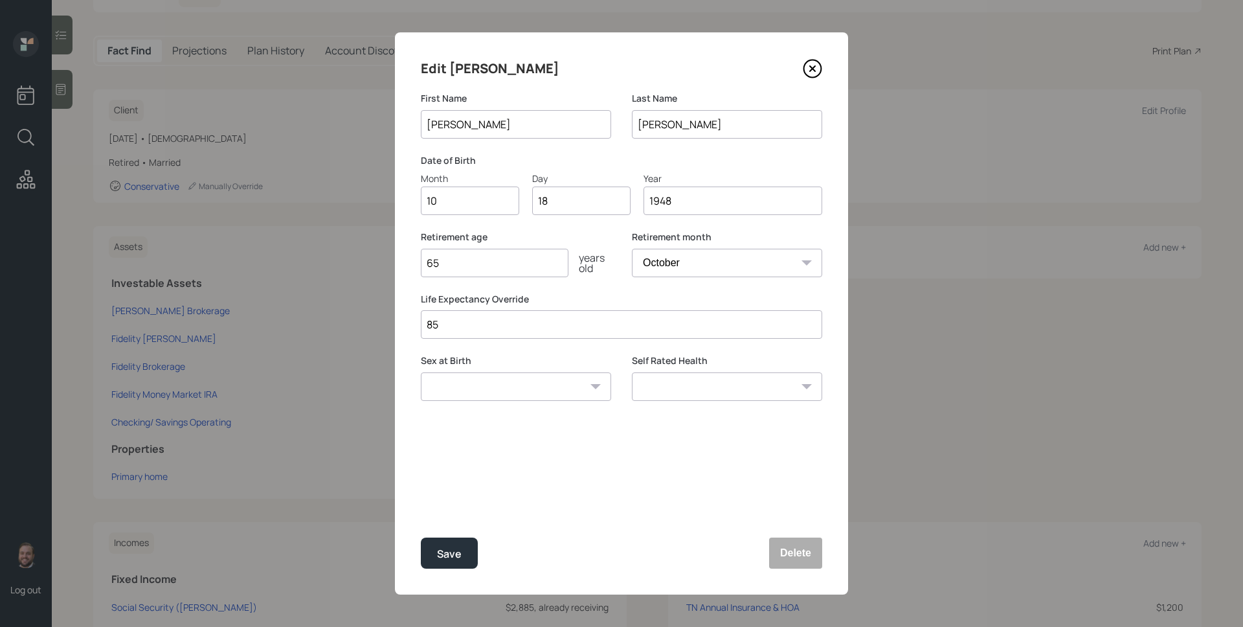
click at [583, 317] on input "85" at bounding box center [621, 324] width 401 height 28
type input "80"
drag, startPoint x: 572, startPoint y: 510, endPoint x: 564, endPoint y: 509, distance: 8.4
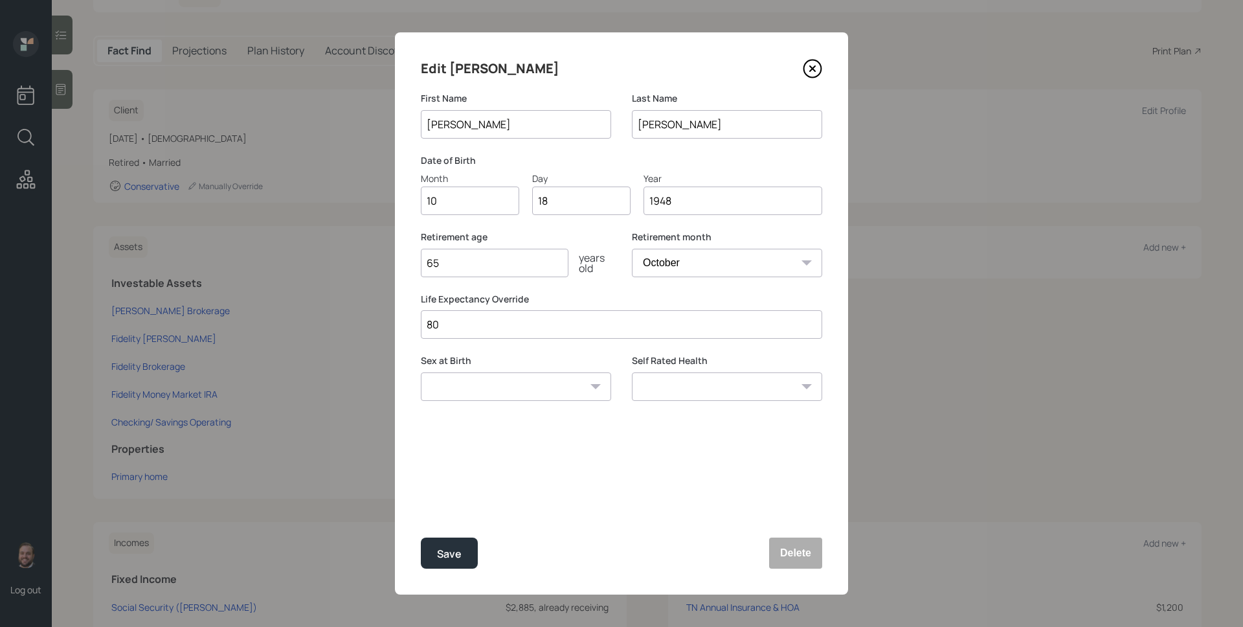
click at [572, 510] on div "Edit Benilda First Name Benilda Last Name Henry Date of Birth Month 10 Day 18 Y…" at bounding box center [621, 313] width 453 height 562
click at [460, 555] on div "Save" at bounding box center [449, 553] width 25 height 17
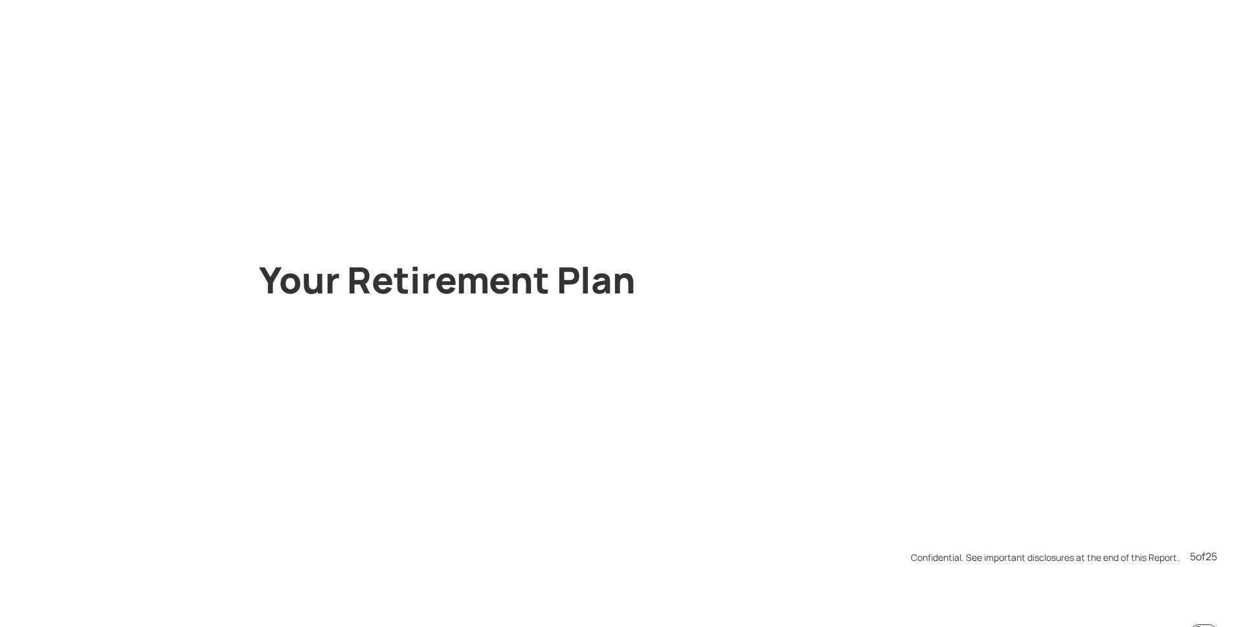
scroll to position [3134, 0]
